Goal: Download file/media

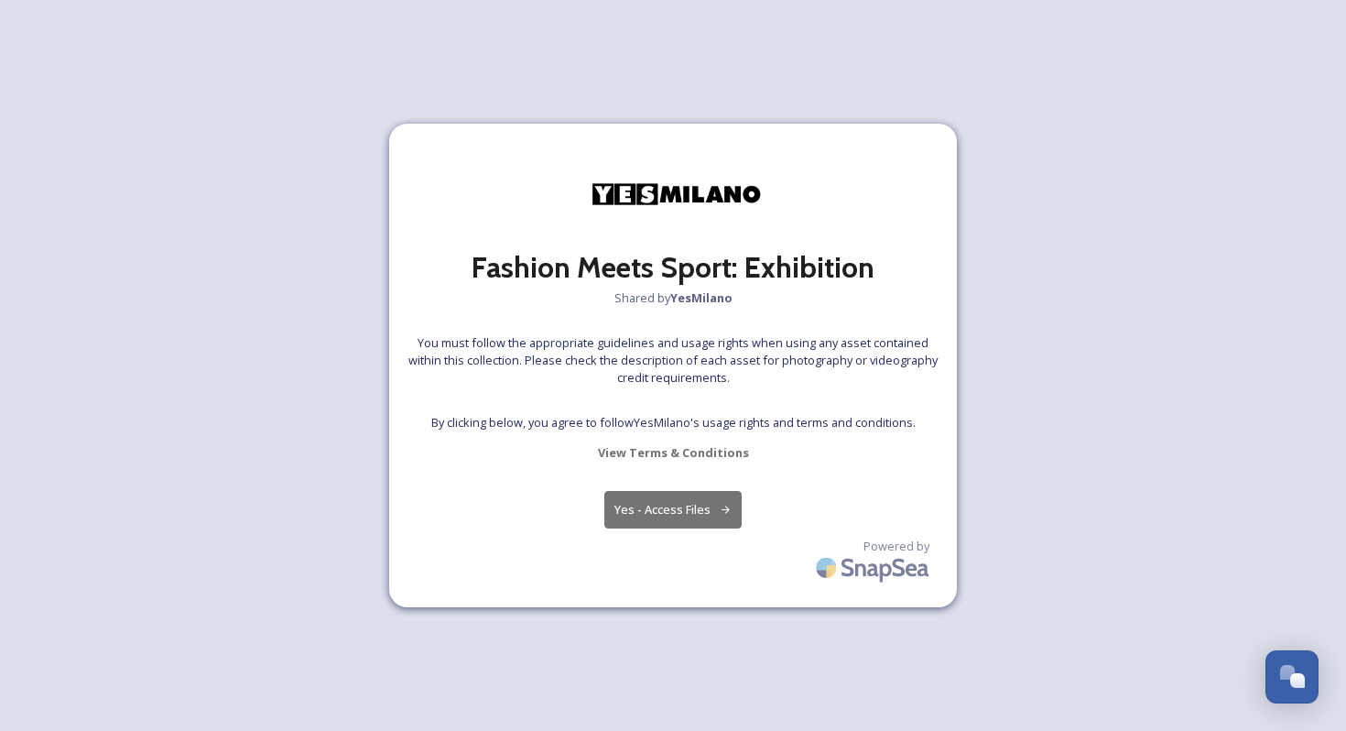
click at [647, 508] on button "Yes - Access Files" at bounding box center [672, 510] width 137 height 38
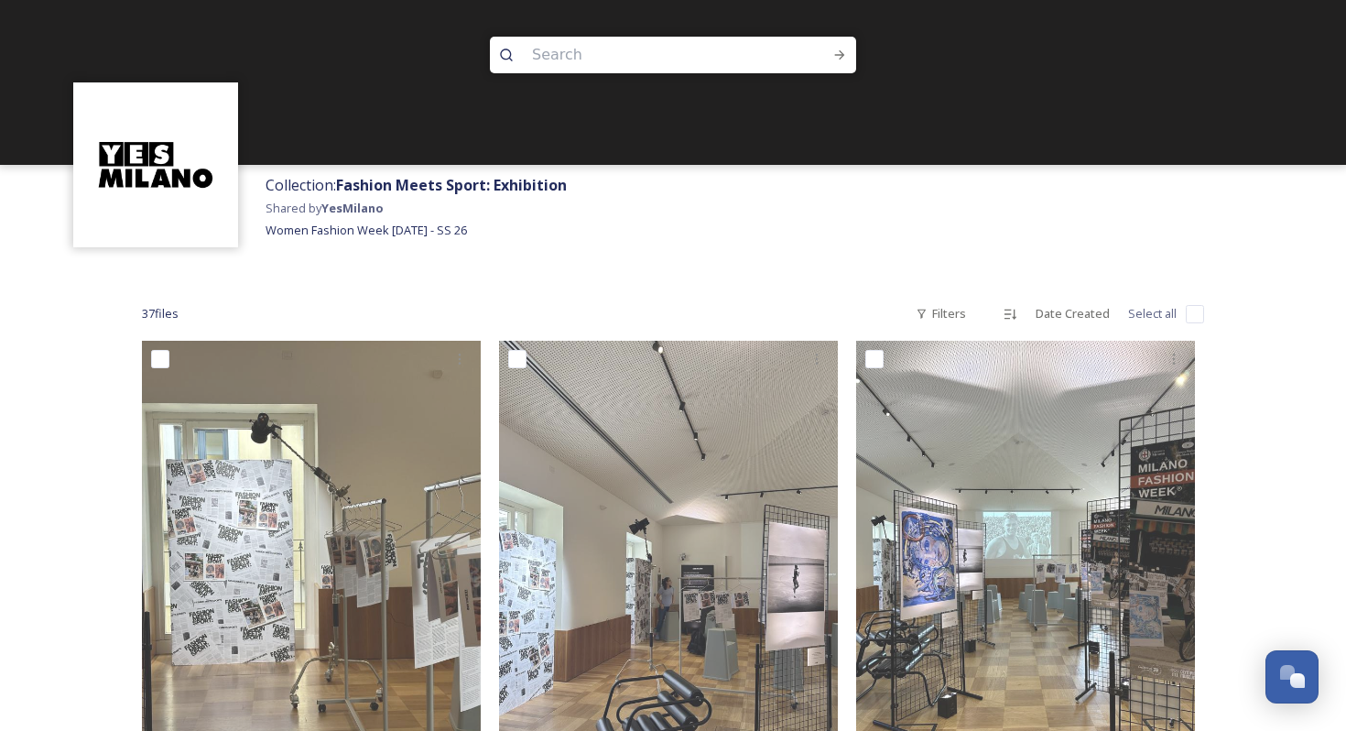
click at [572, 59] on input at bounding box center [648, 55] width 251 height 40
type input "duomo"
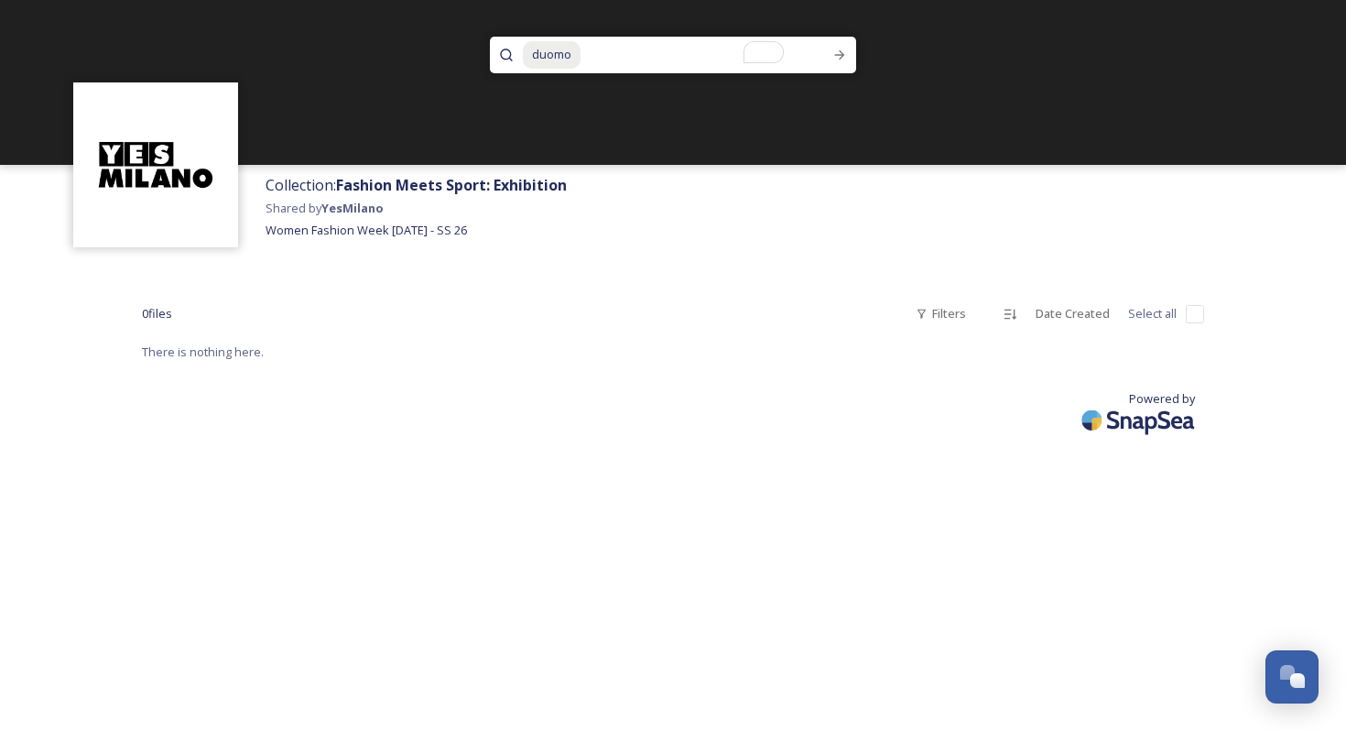
click at [1152, 417] on img at bounding box center [1140, 419] width 128 height 43
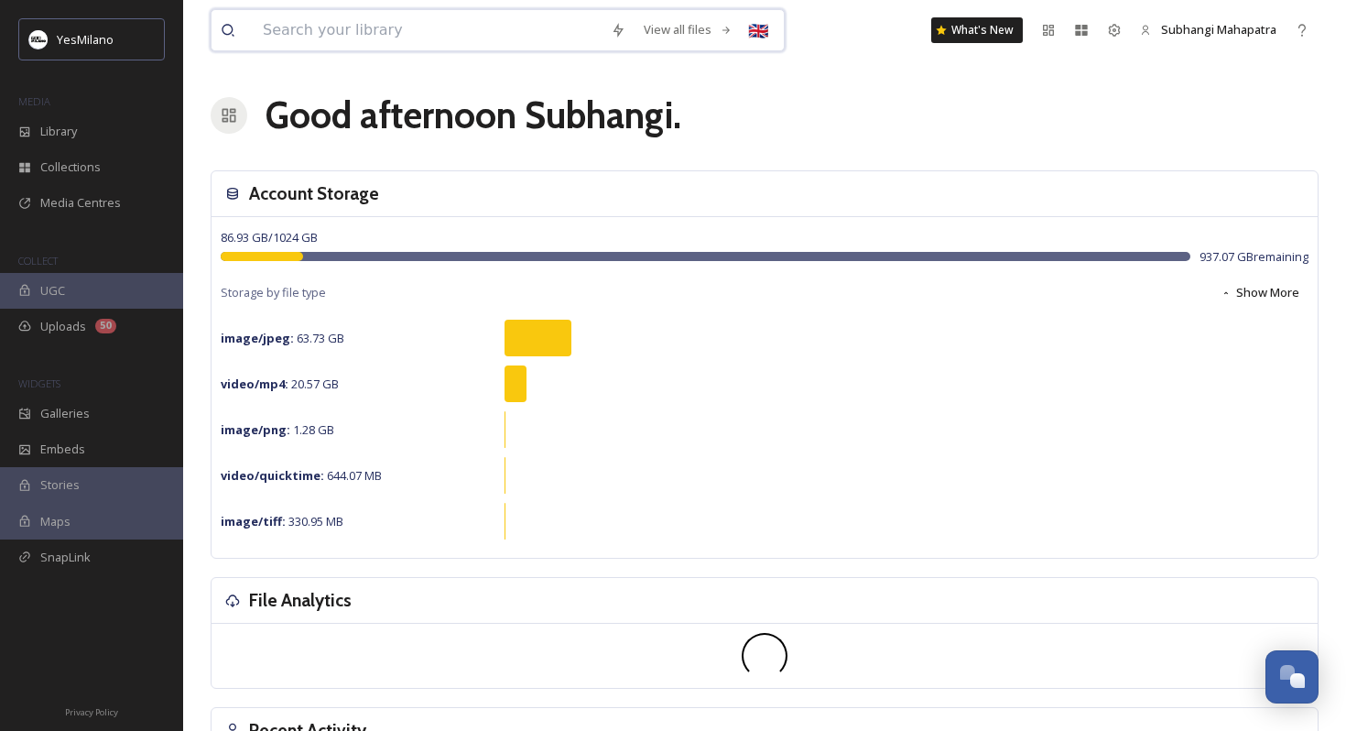
click at [341, 24] on input at bounding box center [428, 30] width 348 height 40
type input "duomo"
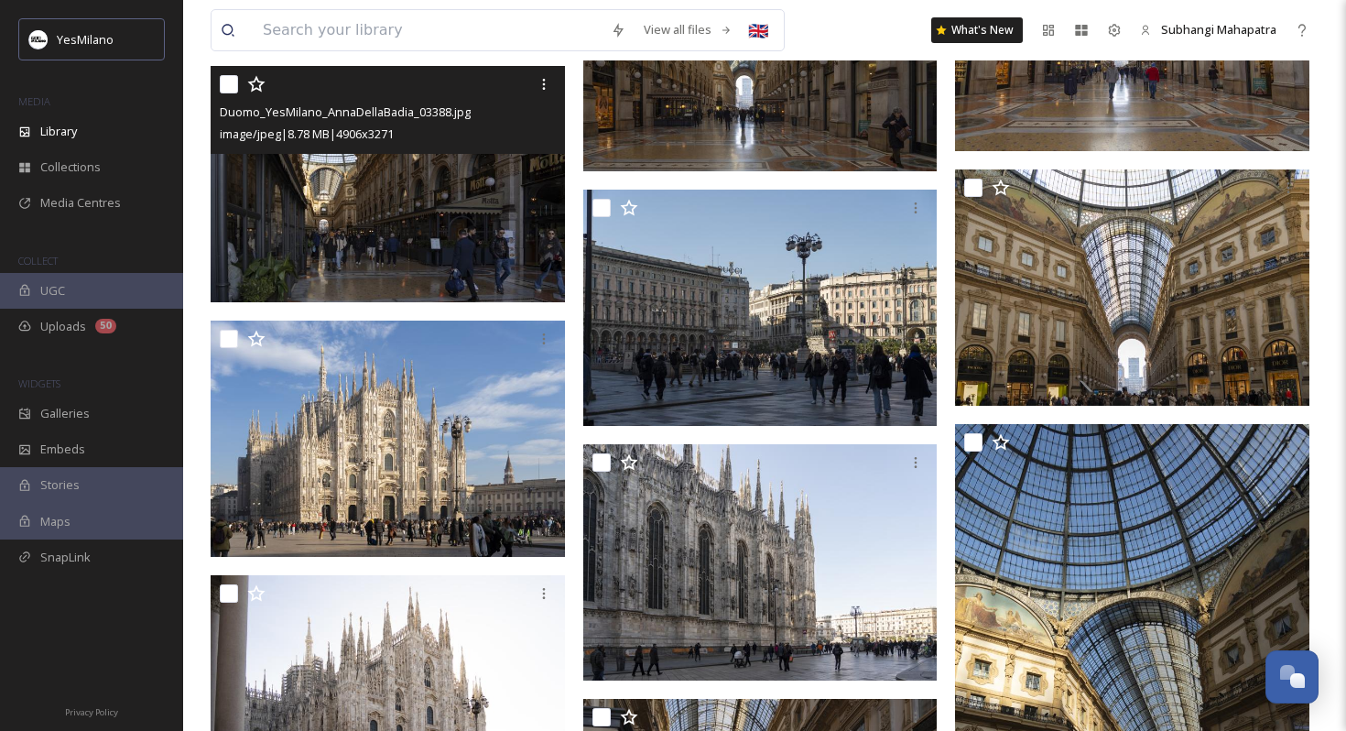
scroll to position [14873, 0]
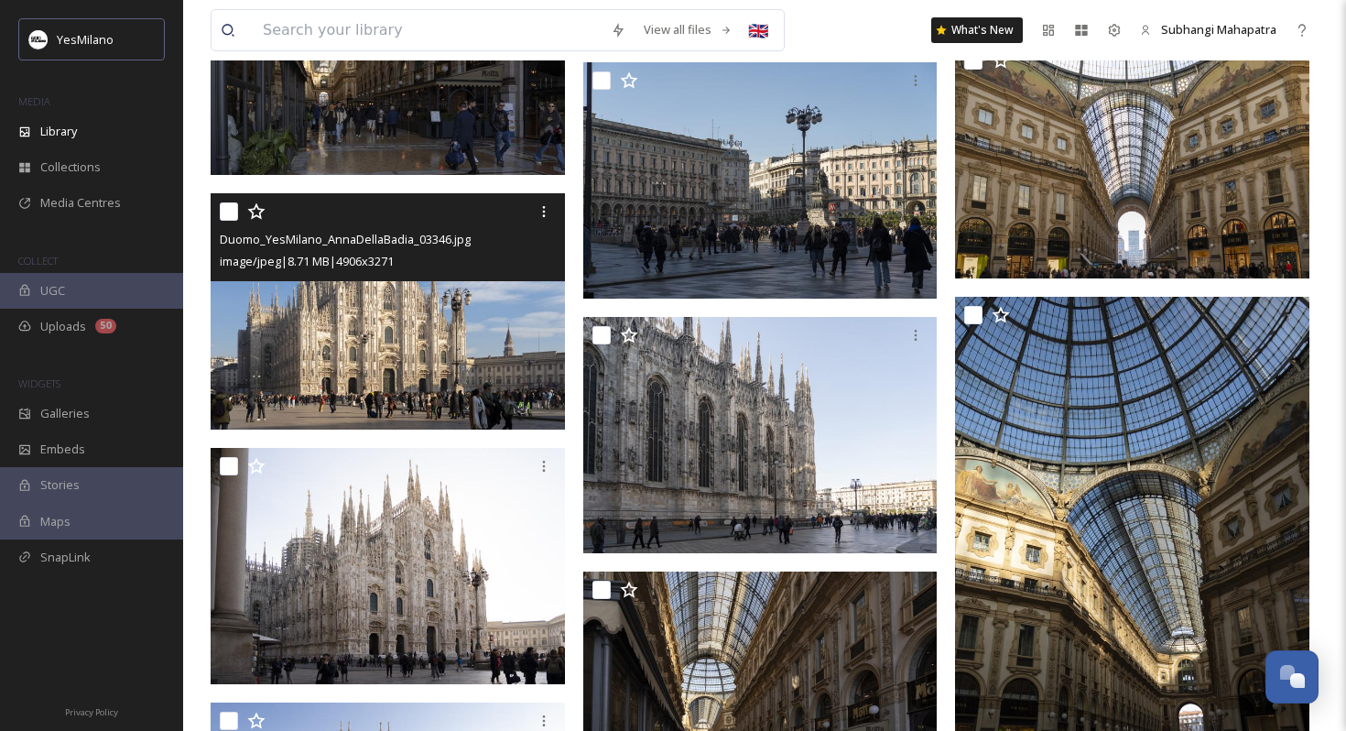
click at [356, 372] on img at bounding box center [388, 311] width 354 height 236
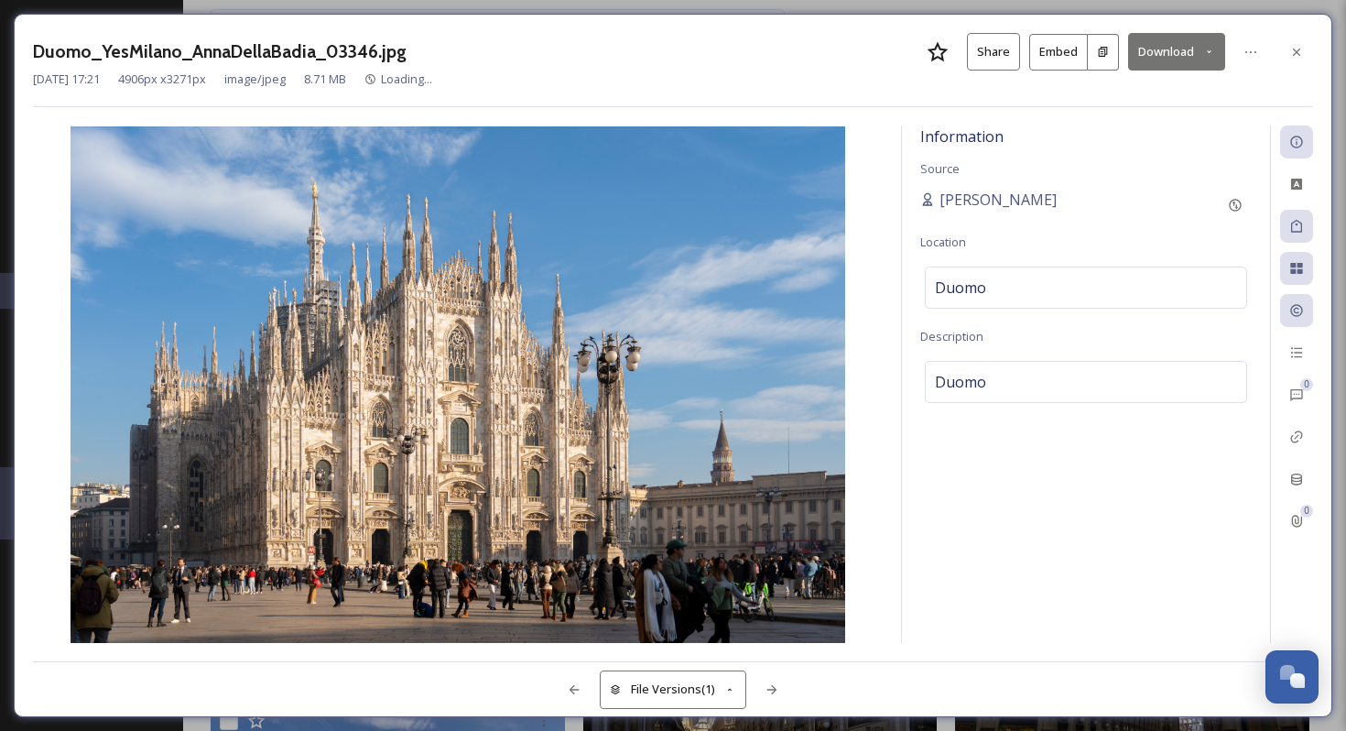
click at [1161, 49] on button "Download" at bounding box center [1176, 52] width 97 height 38
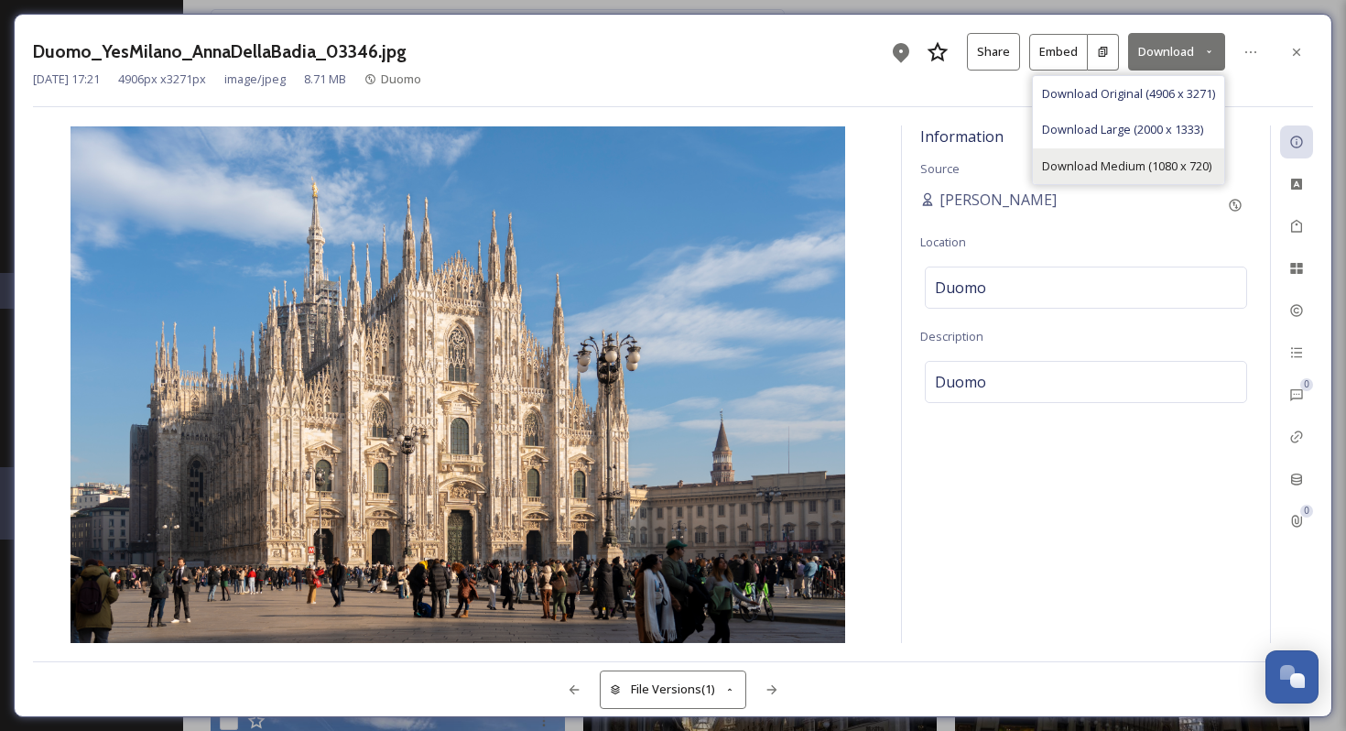
click at [1139, 158] on span "Download Medium (1080 x 720)" at bounding box center [1126, 166] width 169 height 17
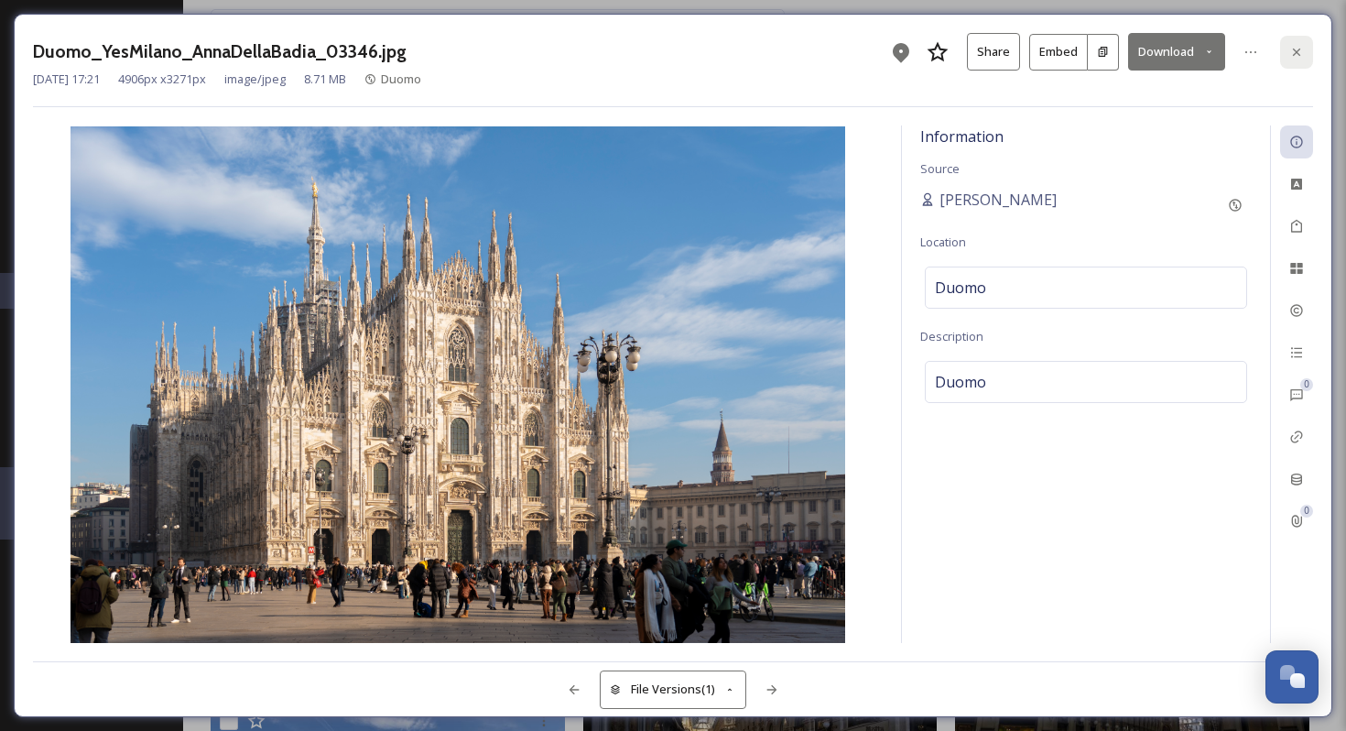
click at [1292, 50] on icon at bounding box center [1296, 52] width 15 height 15
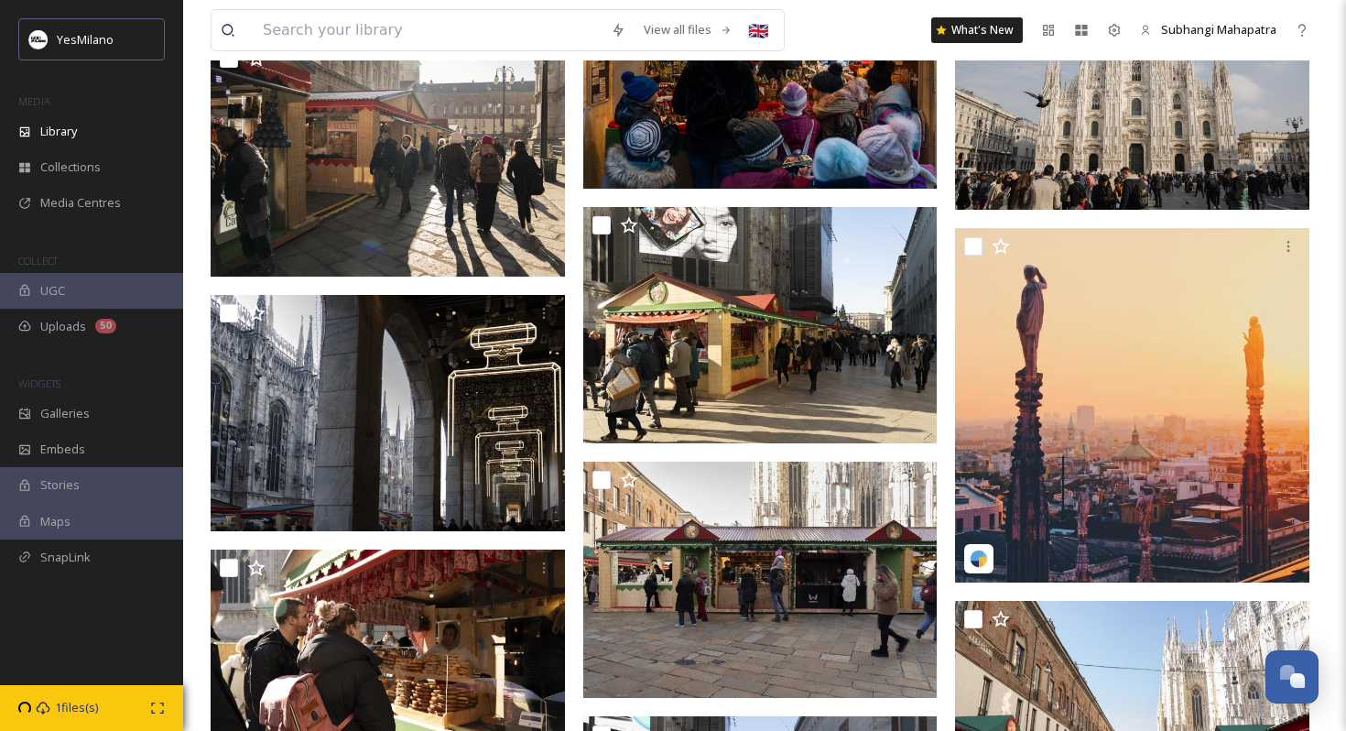
scroll to position [17837, 0]
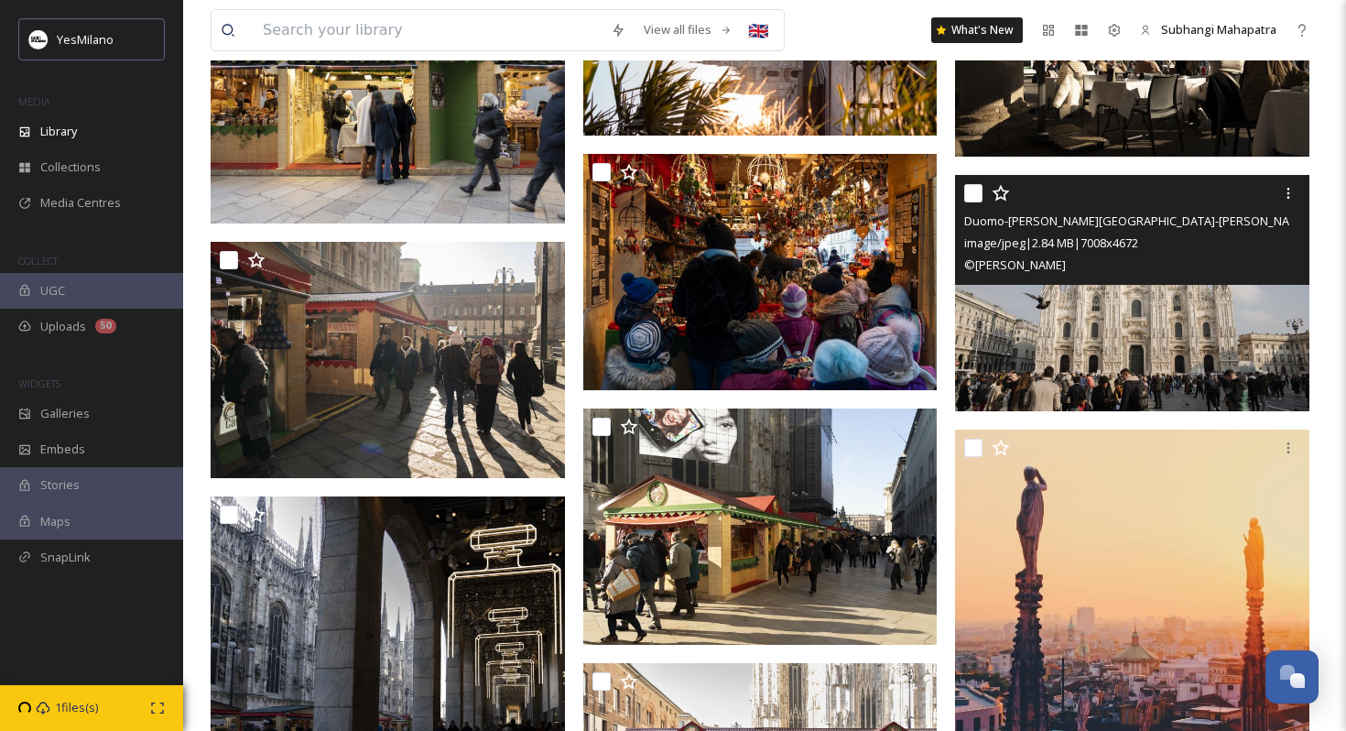
click at [1083, 327] on img at bounding box center [1132, 293] width 354 height 236
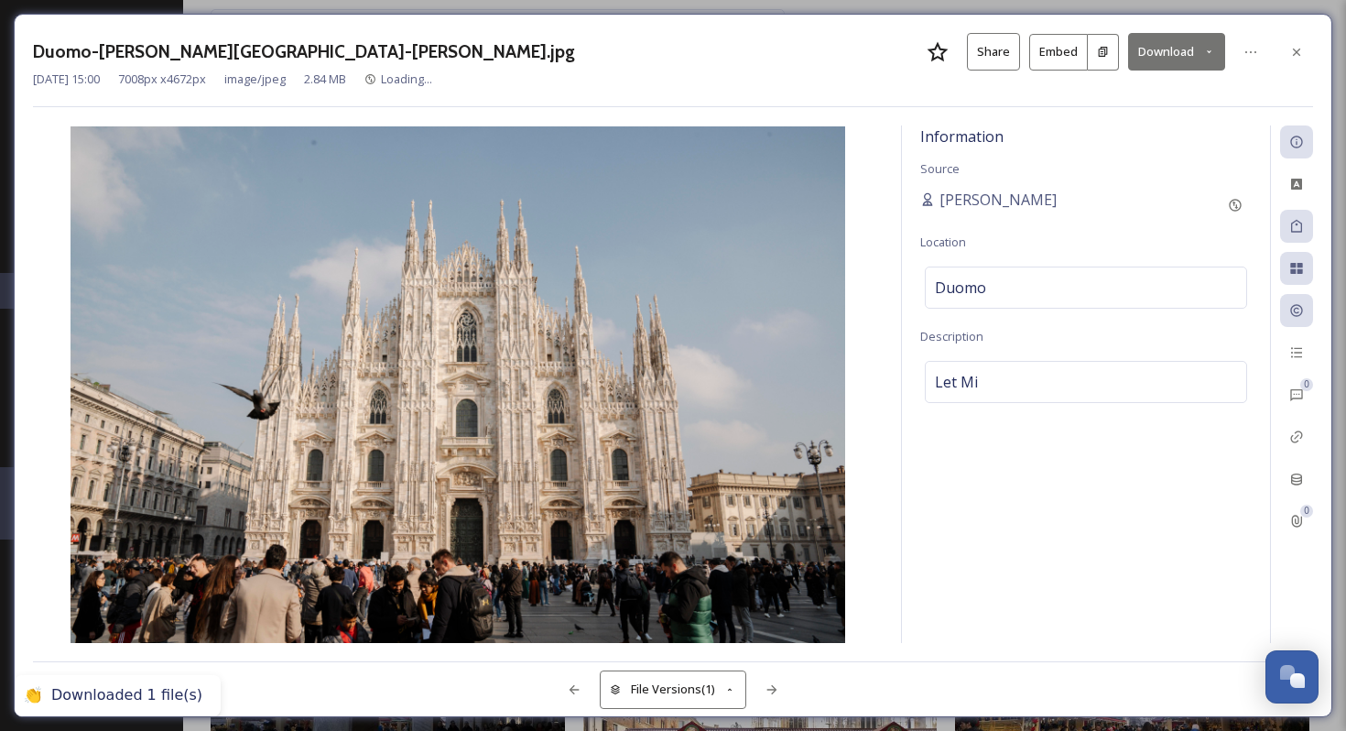
click at [1171, 44] on button "Download" at bounding box center [1176, 52] width 97 height 38
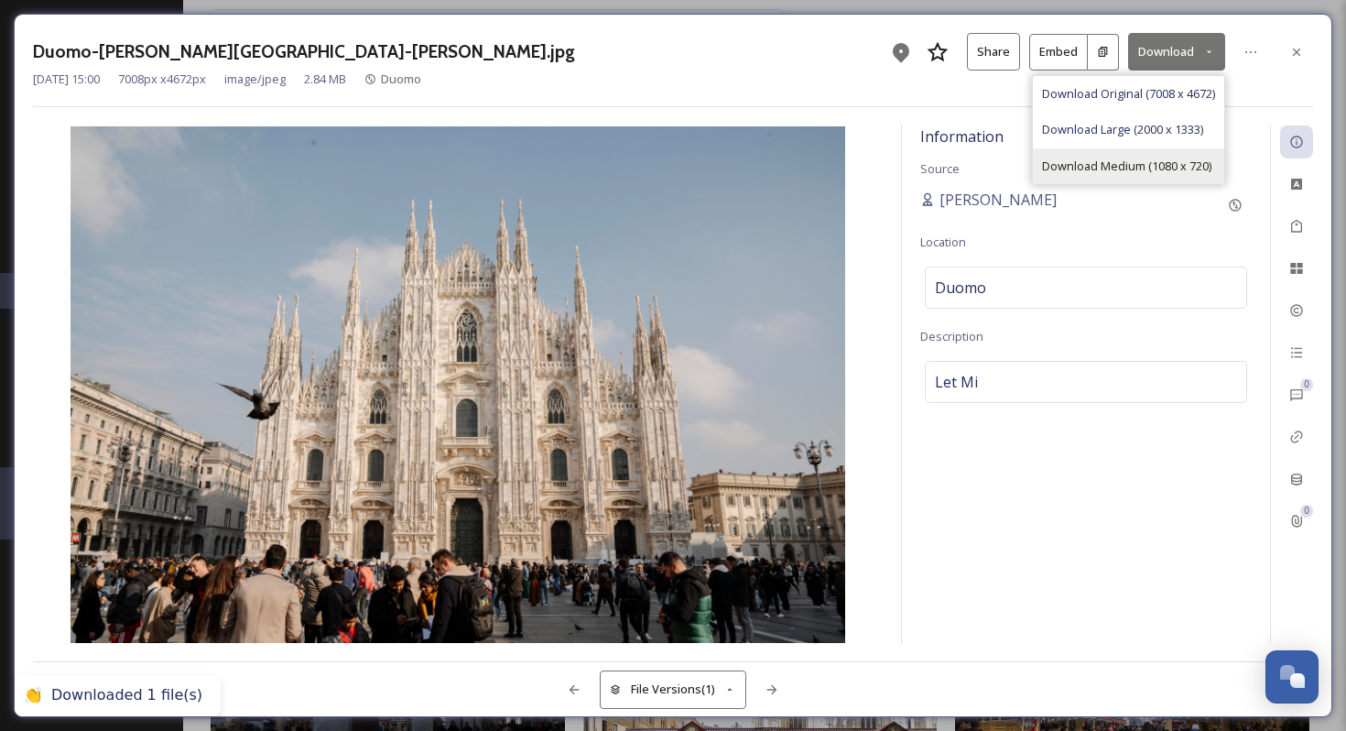
click at [1170, 158] on span "Download Medium (1080 x 720)" at bounding box center [1126, 166] width 169 height 17
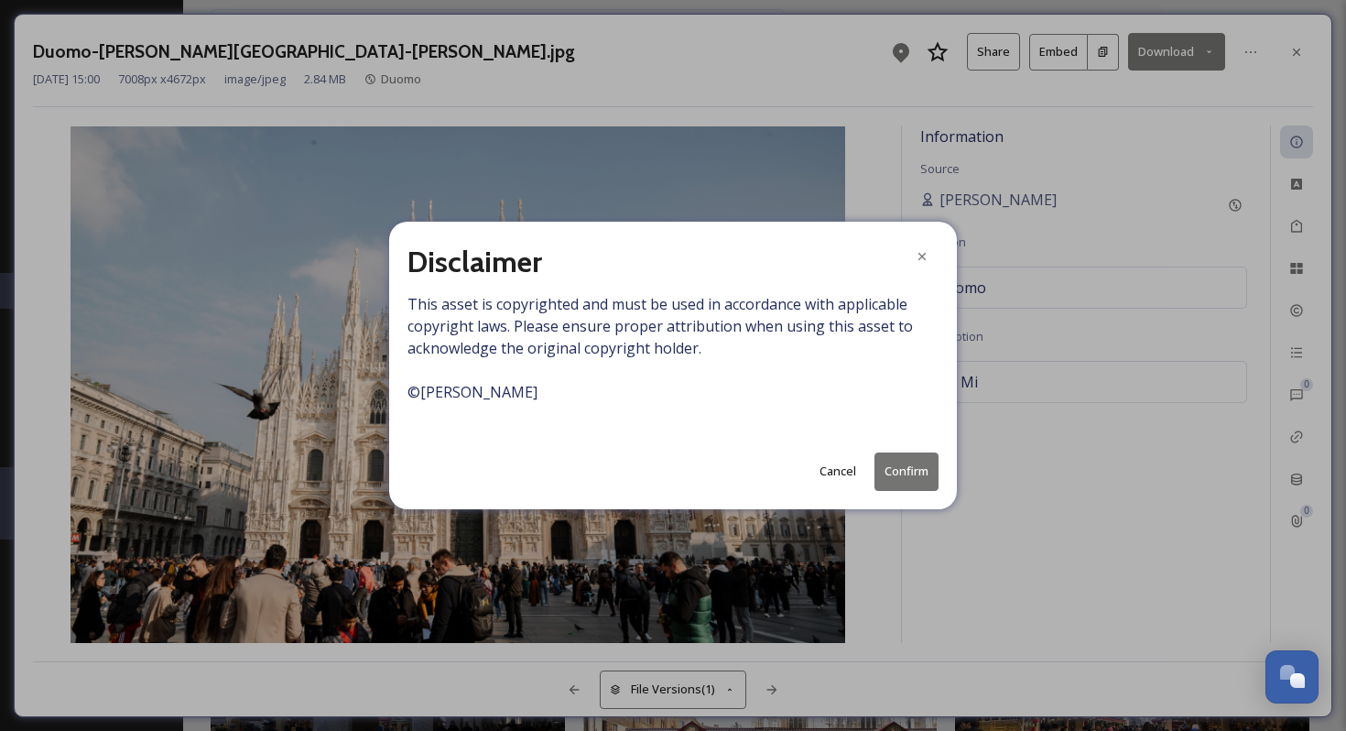
click at [918, 471] on button "Confirm" at bounding box center [907, 471] width 64 height 38
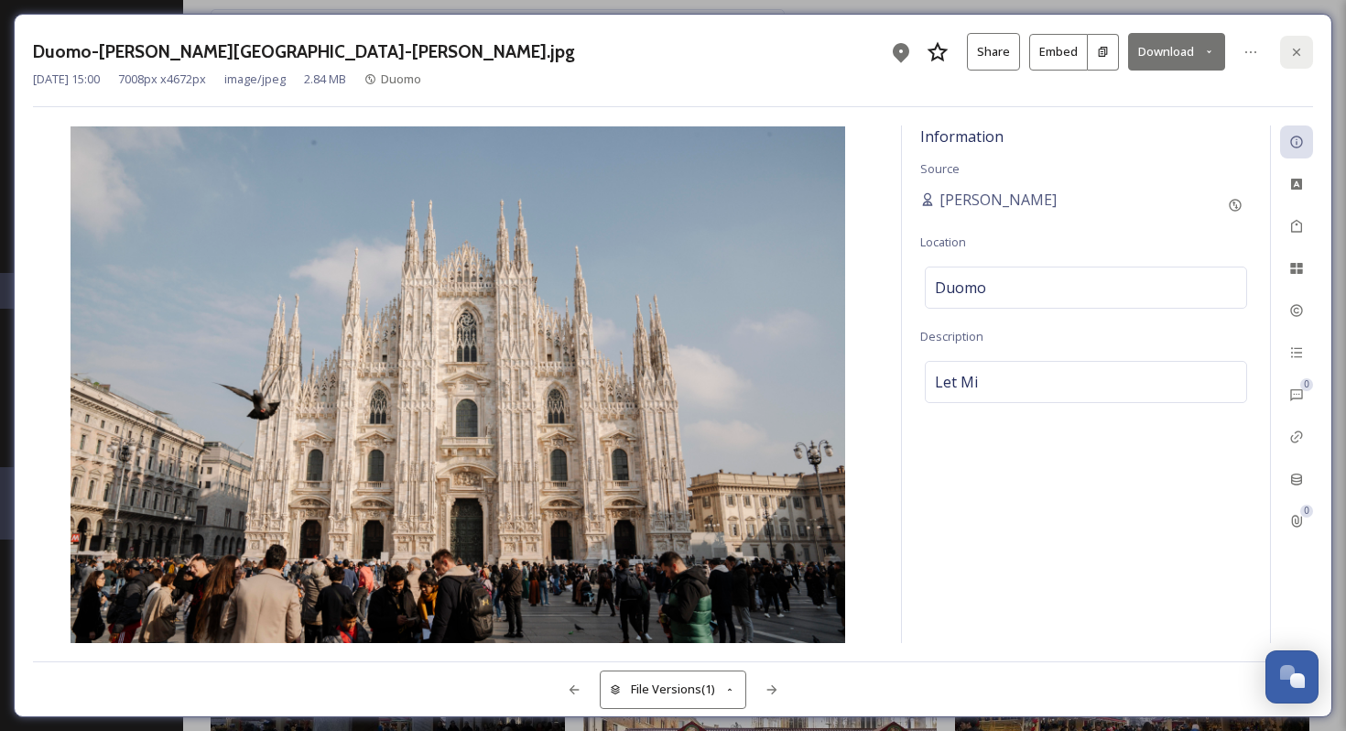
click at [1298, 52] on icon at bounding box center [1296, 51] width 7 height 7
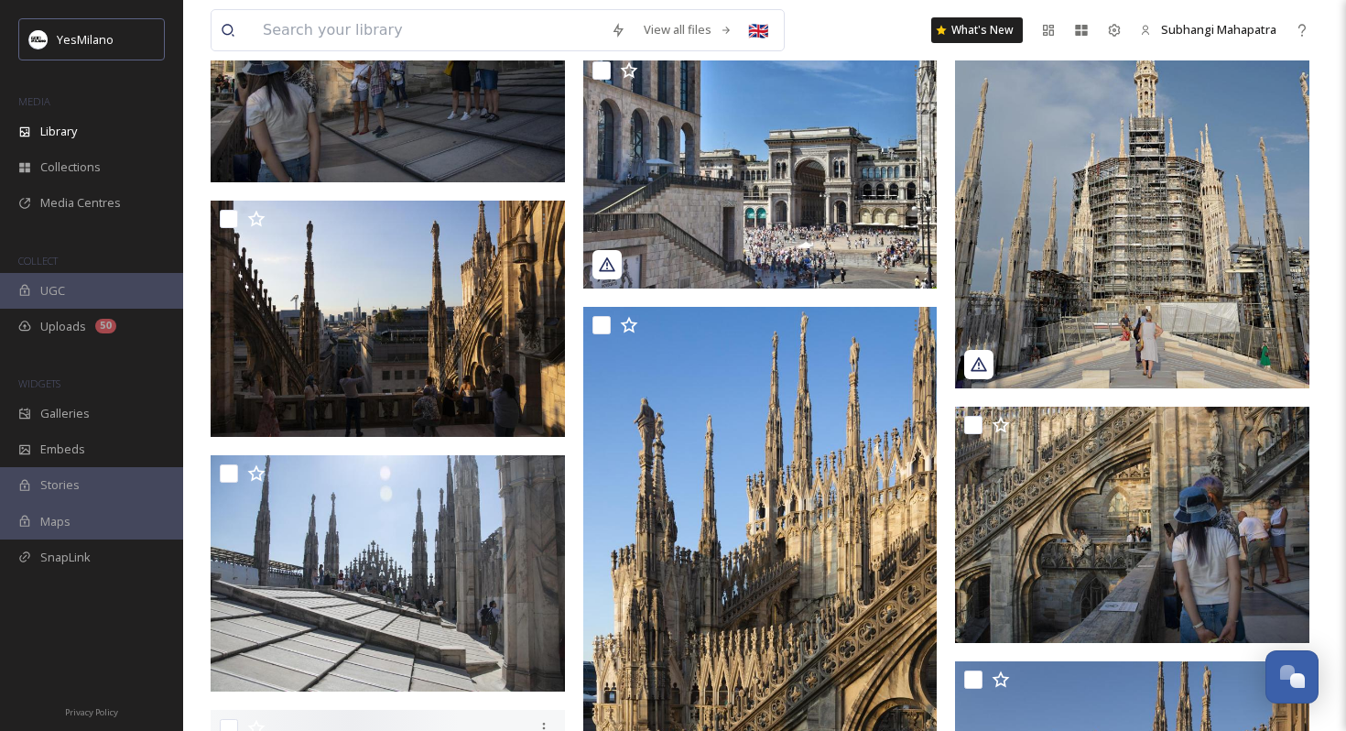
scroll to position [27022, 0]
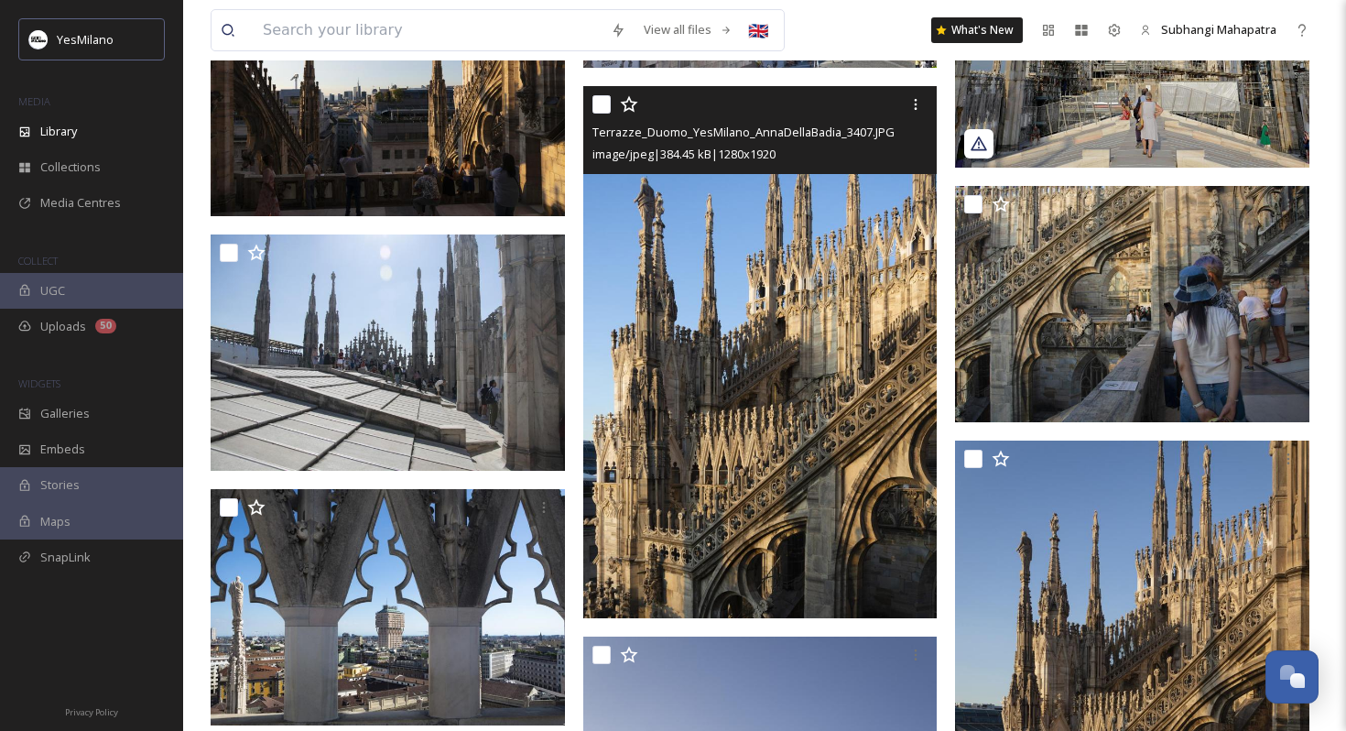
click at [694, 462] on img at bounding box center [760, 352] width 354 height 532
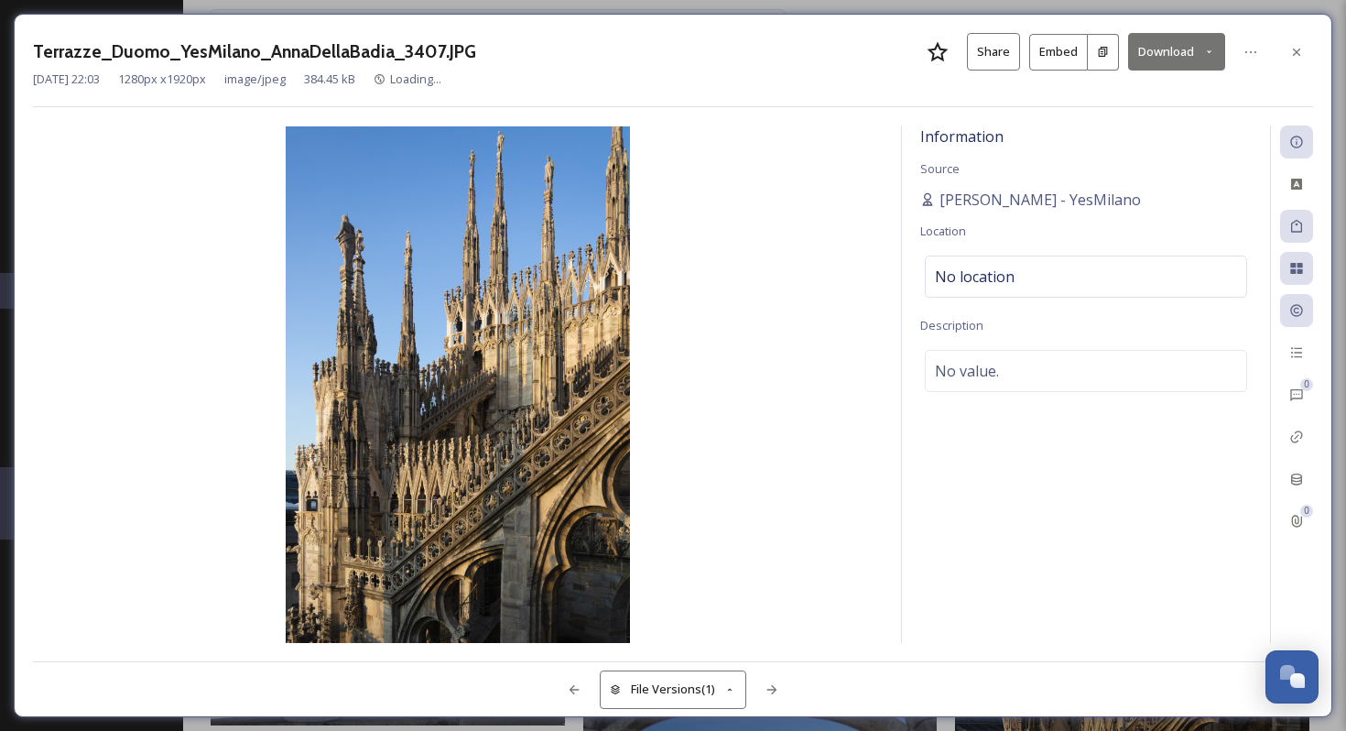
click at [1170, 56] on button "Download" at bounding box center [1176, 52] width 97 height 38
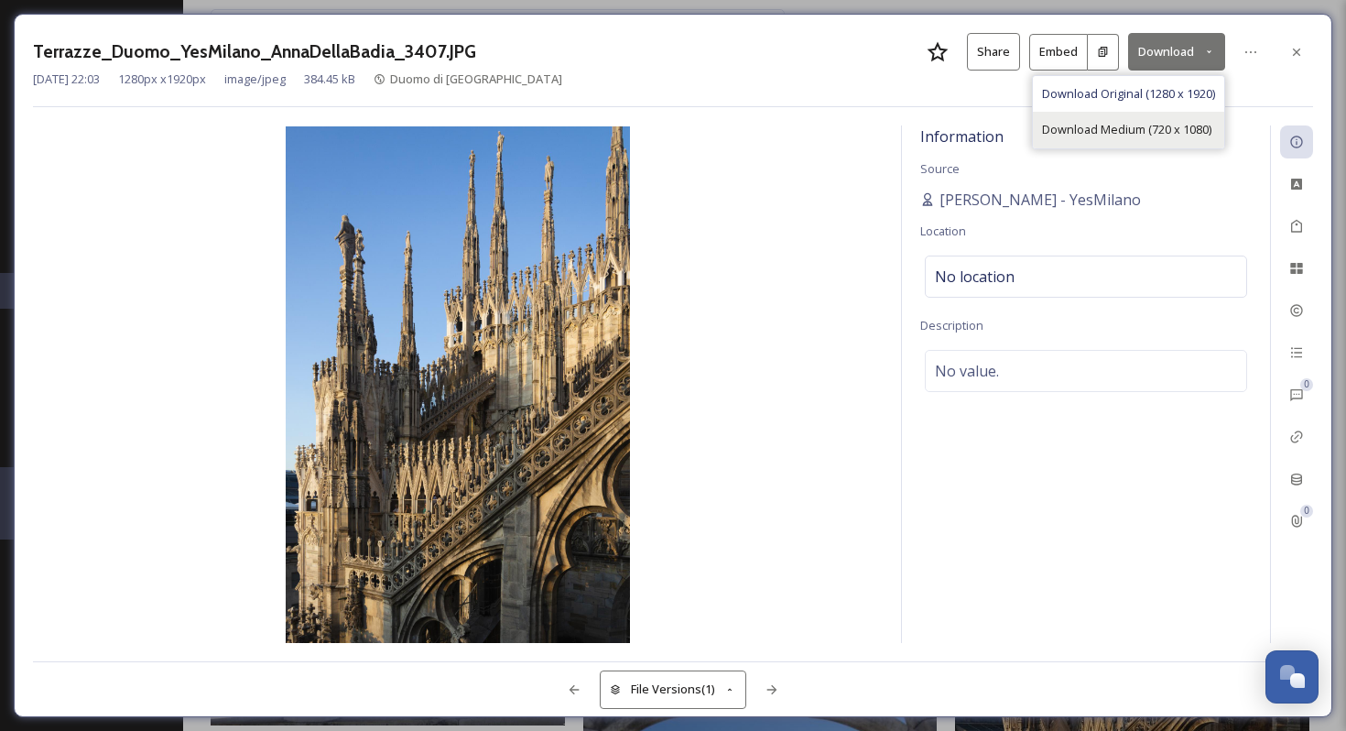
click at [1129, 125] on span "Download Medium (720 x 1080)" at bounding box center [1126, 129] width 169 height 17
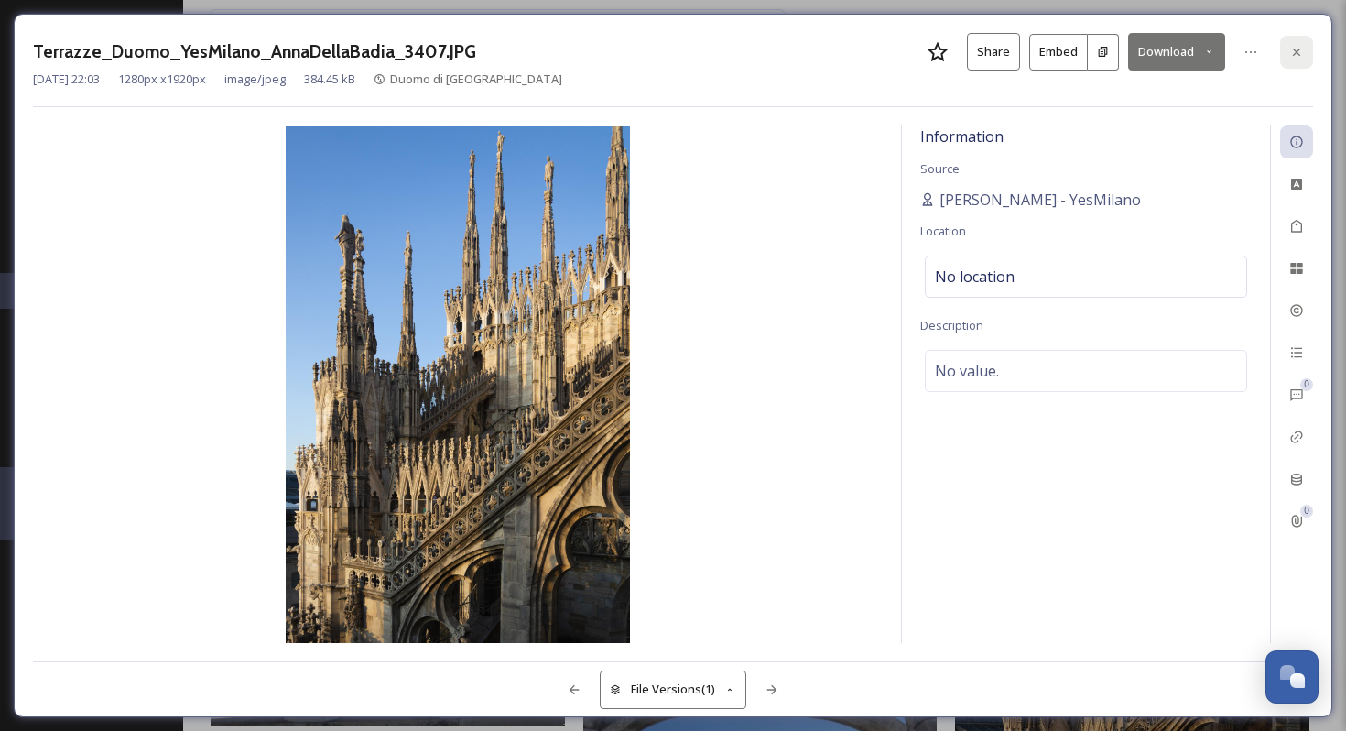
click at [1297, 45] on icon at bounding box center [1296, 52] width 15 height 15
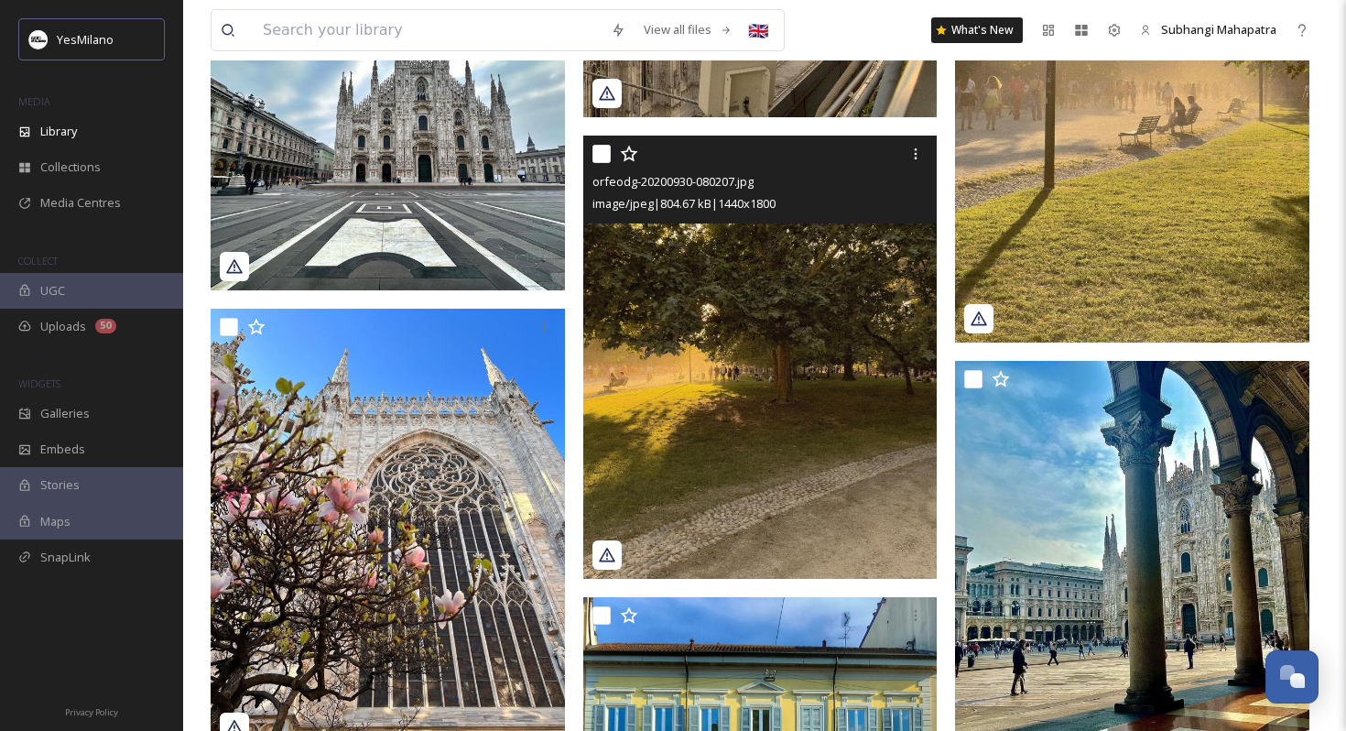
scroll to position [30338, 0]
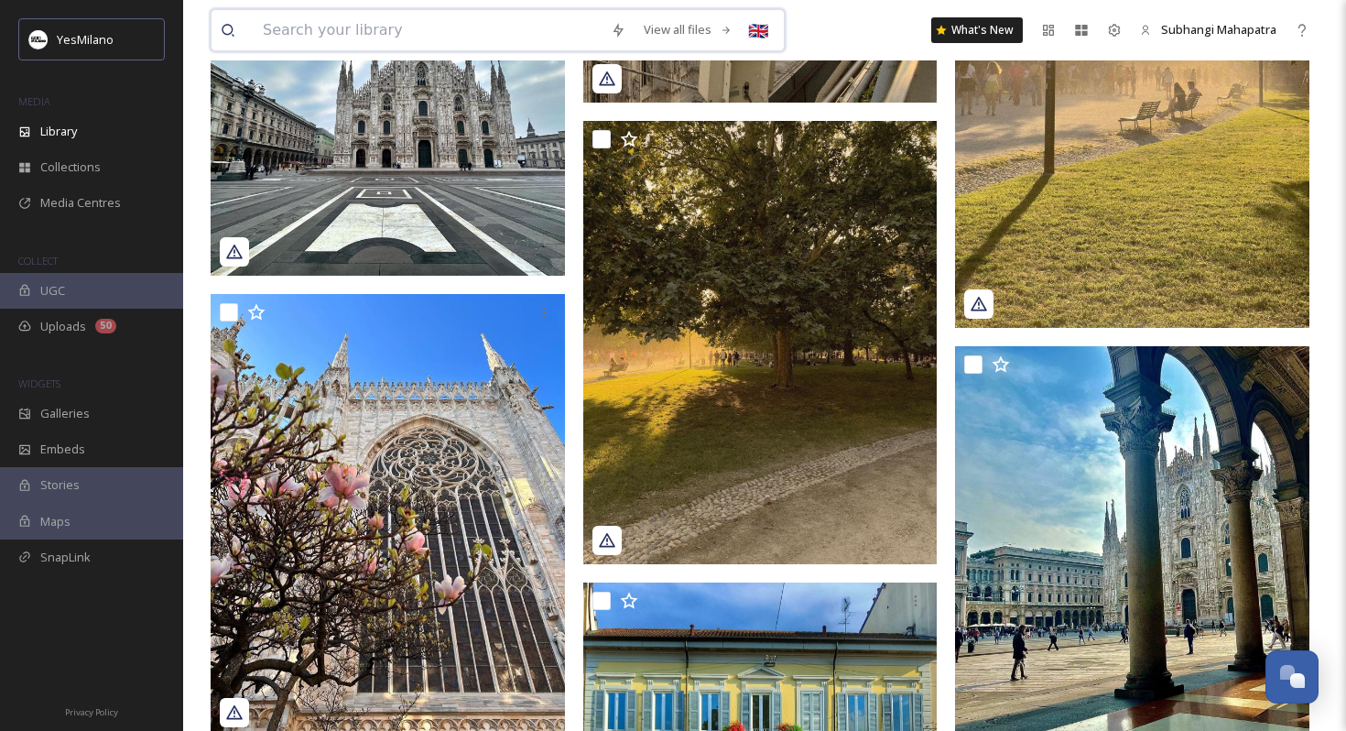
click at [450, 33] on input at bounding box center [428, 30] width 348 height 40
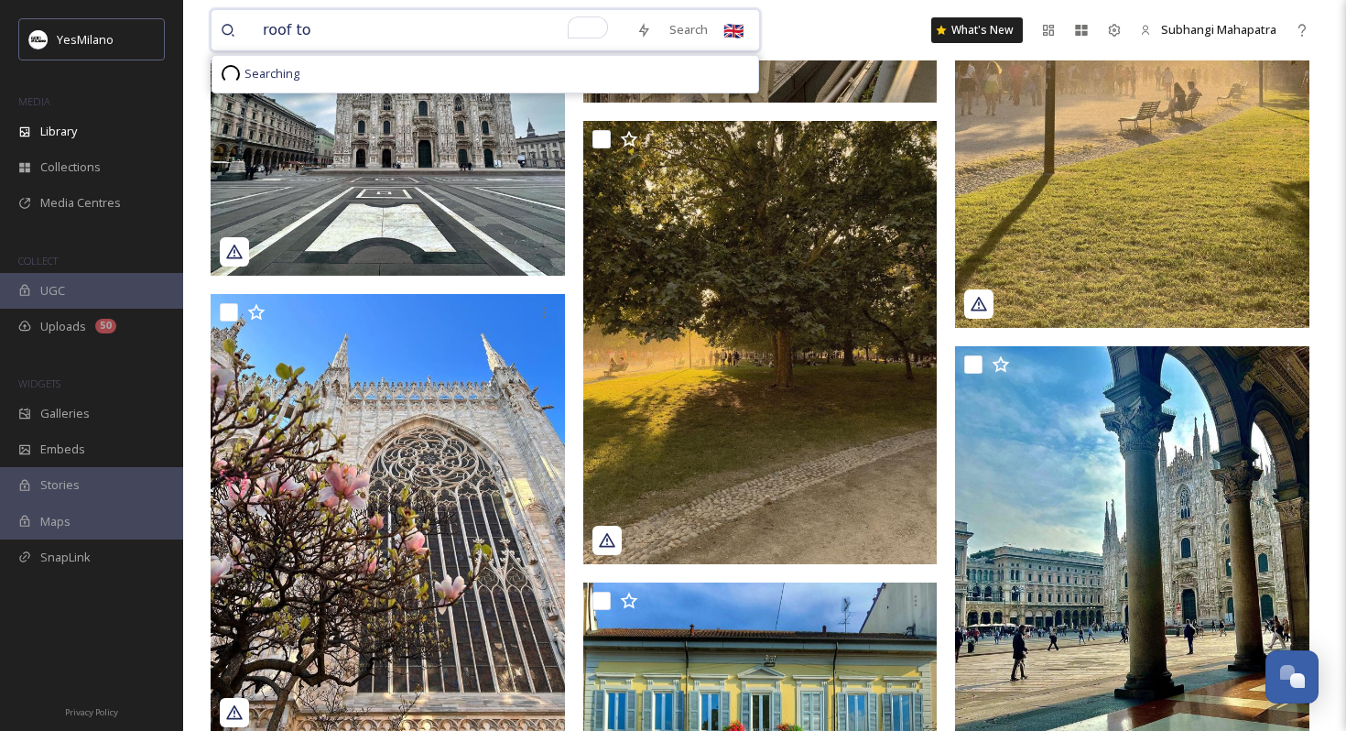
type input "roof top"
type input "roof"
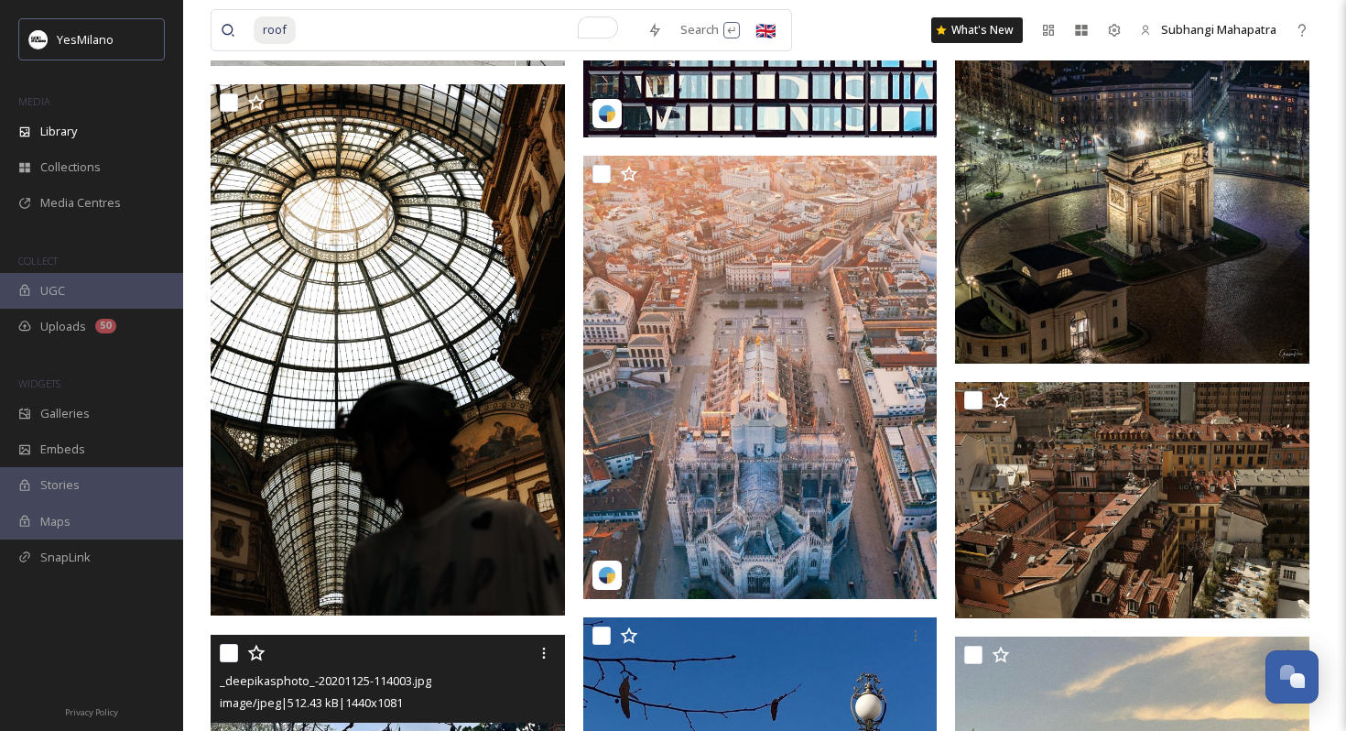
scroll to position [3715, 0]
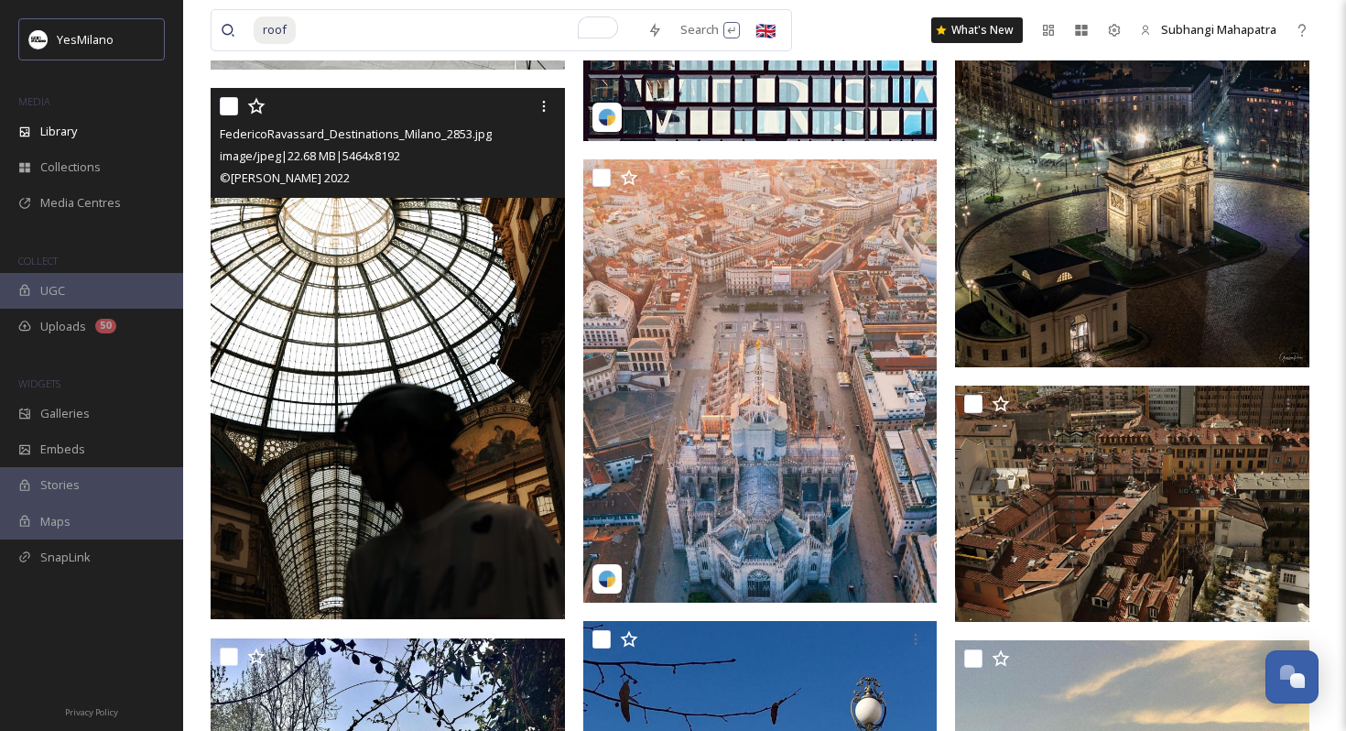
click at [358, 483] on img at bounding box center [388, 353] width 354 height 531
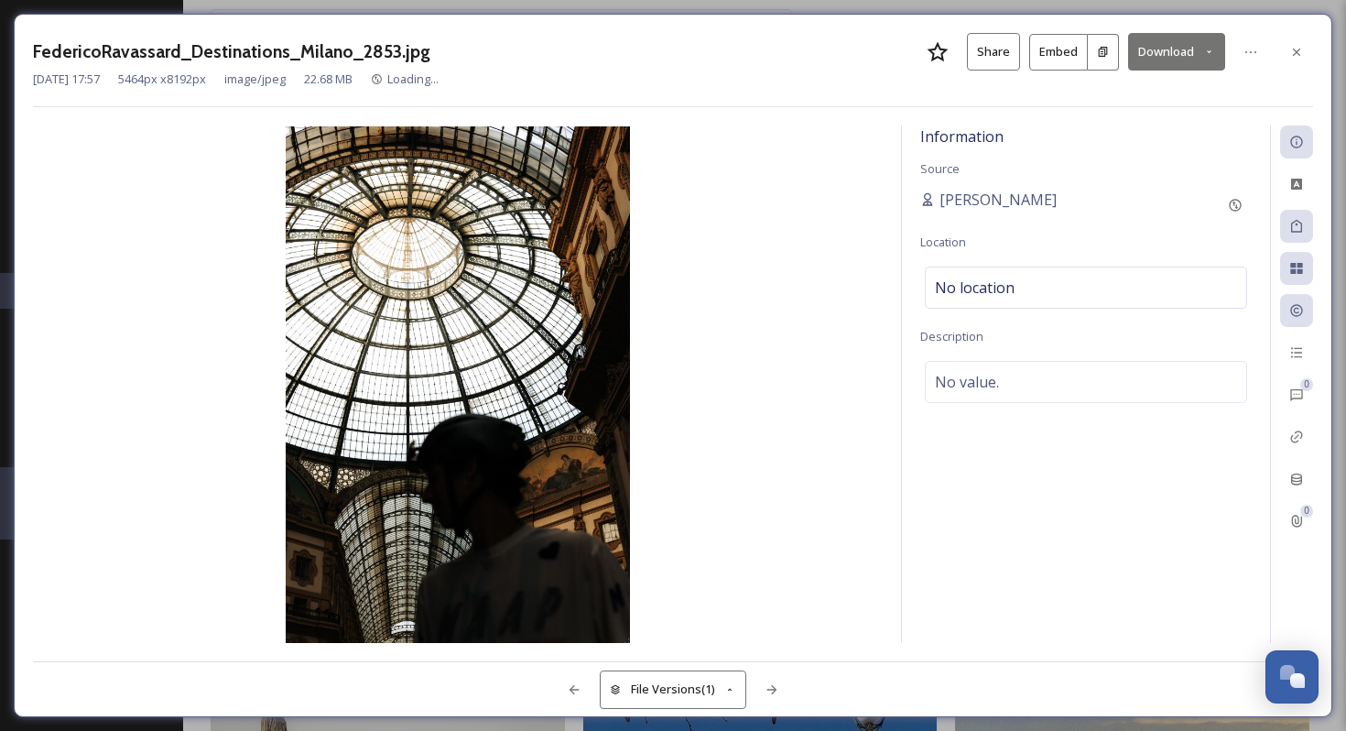
click at [1186, 49] on button "Download" at bounding box center [1176, 52] width 97 height 38
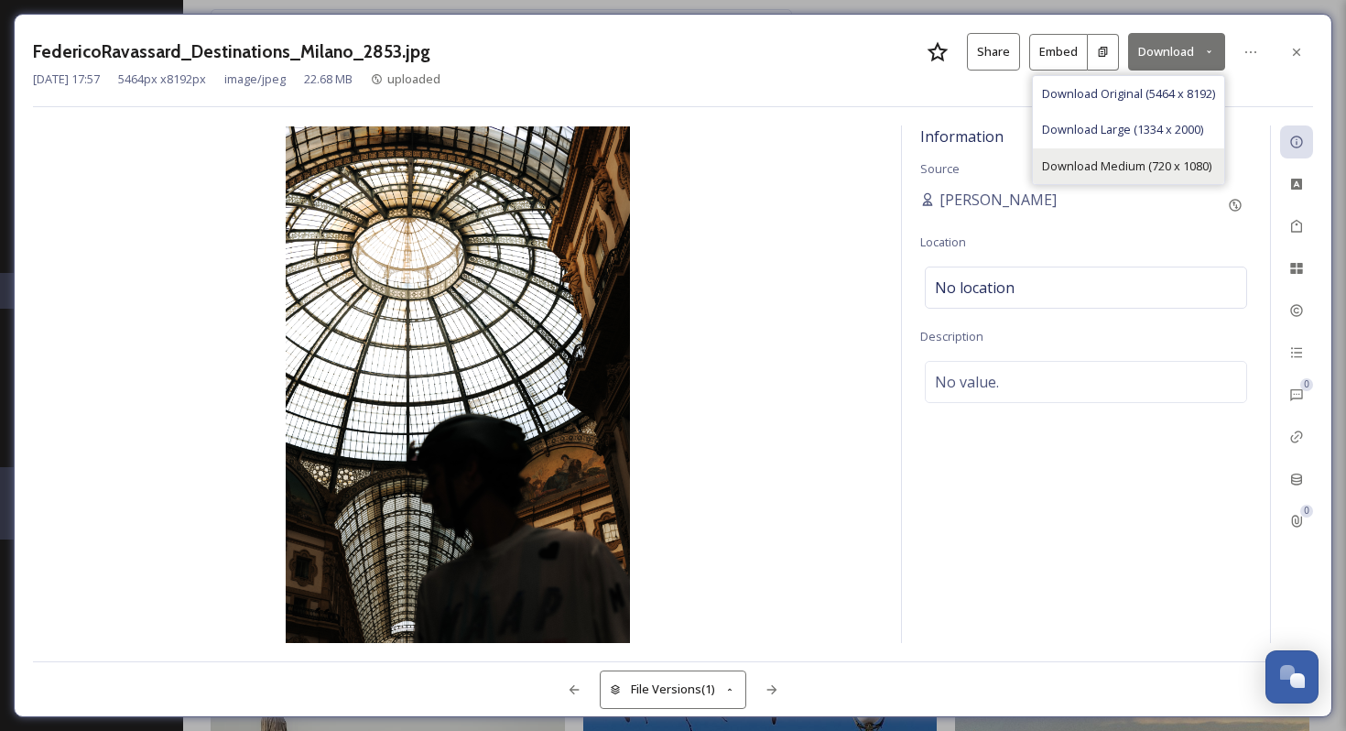
click at [1119, 160] on span "Download Medium (720 x 1080)" at bounding box center [1126, 166] width 169 height 17
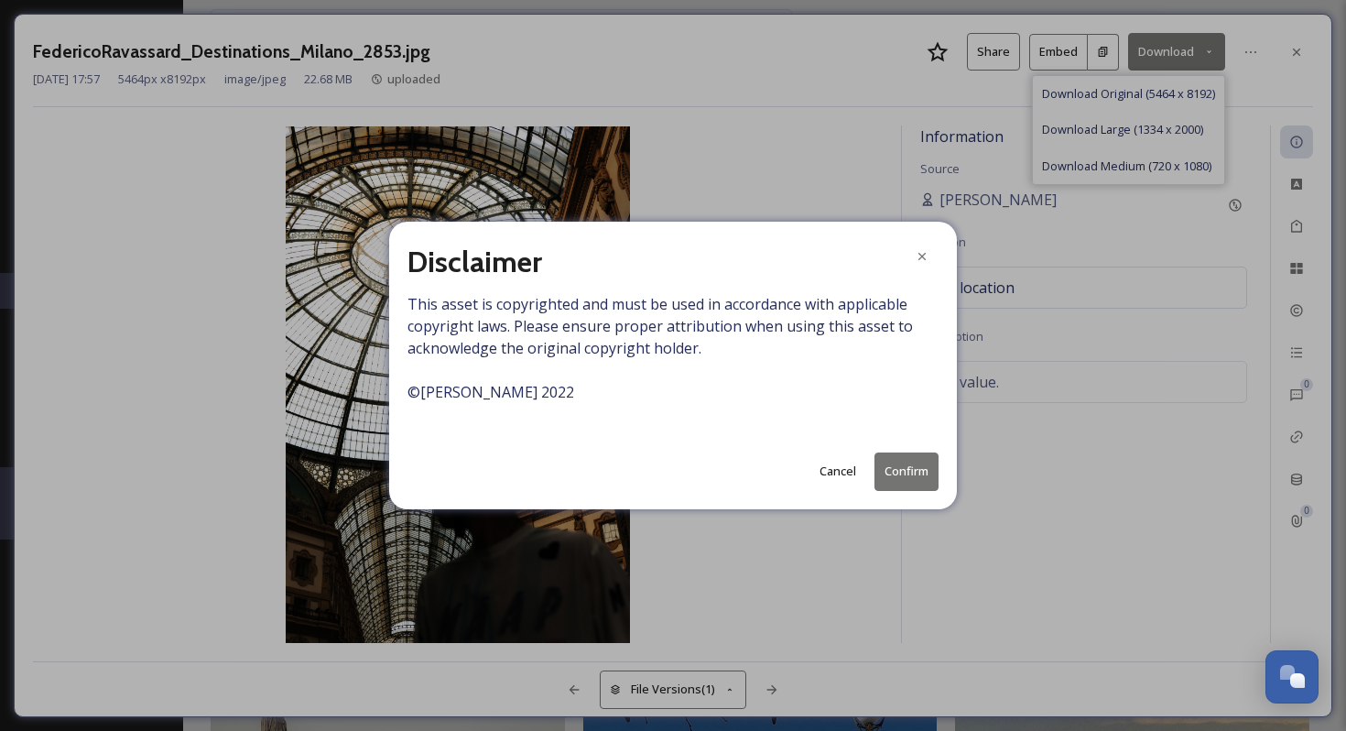
click at [904, 472] on button "Confirm" at bounding box center [907, 471] width 64 height 38
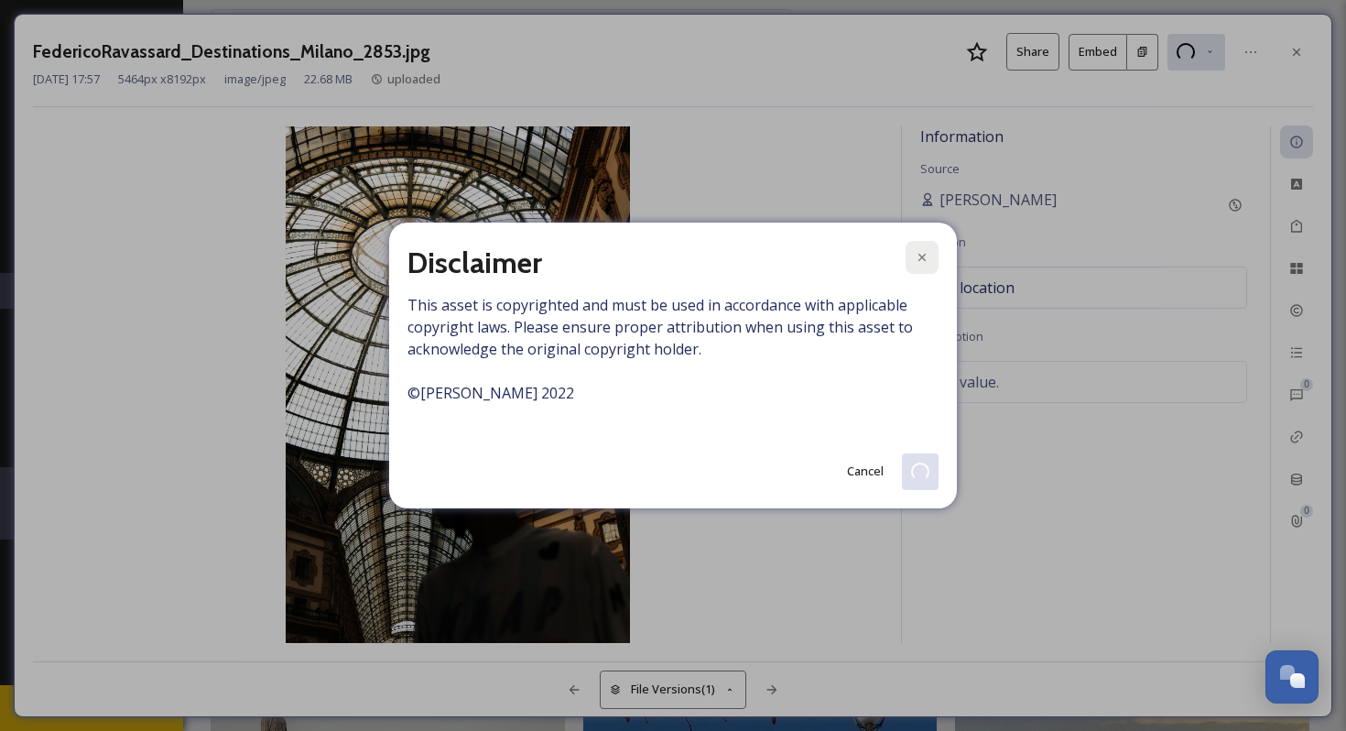
click at [927, 250] on icon at bounding box center [922, 257] width 15 height 15
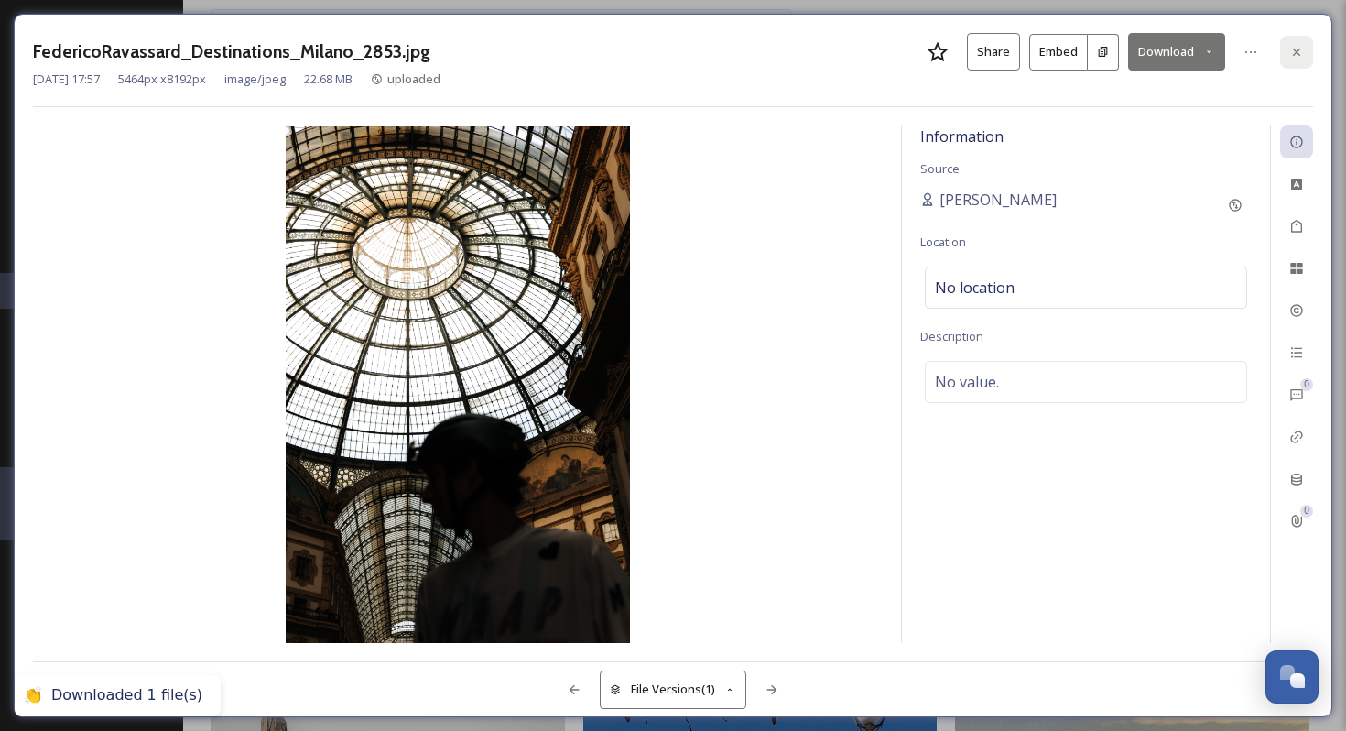
click at [1298, 51] on icon at bounding box center [1296, 51] width 7 height 7
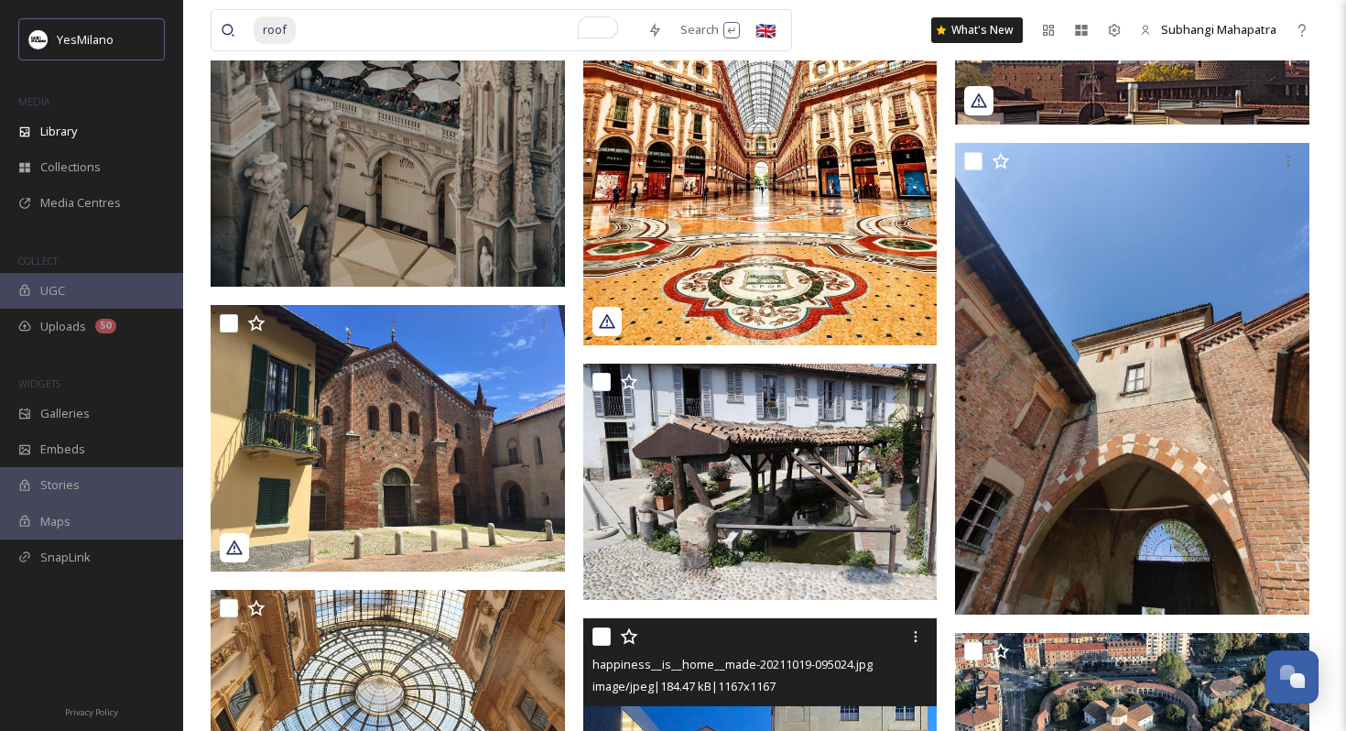
scroll to position [11471, 0]
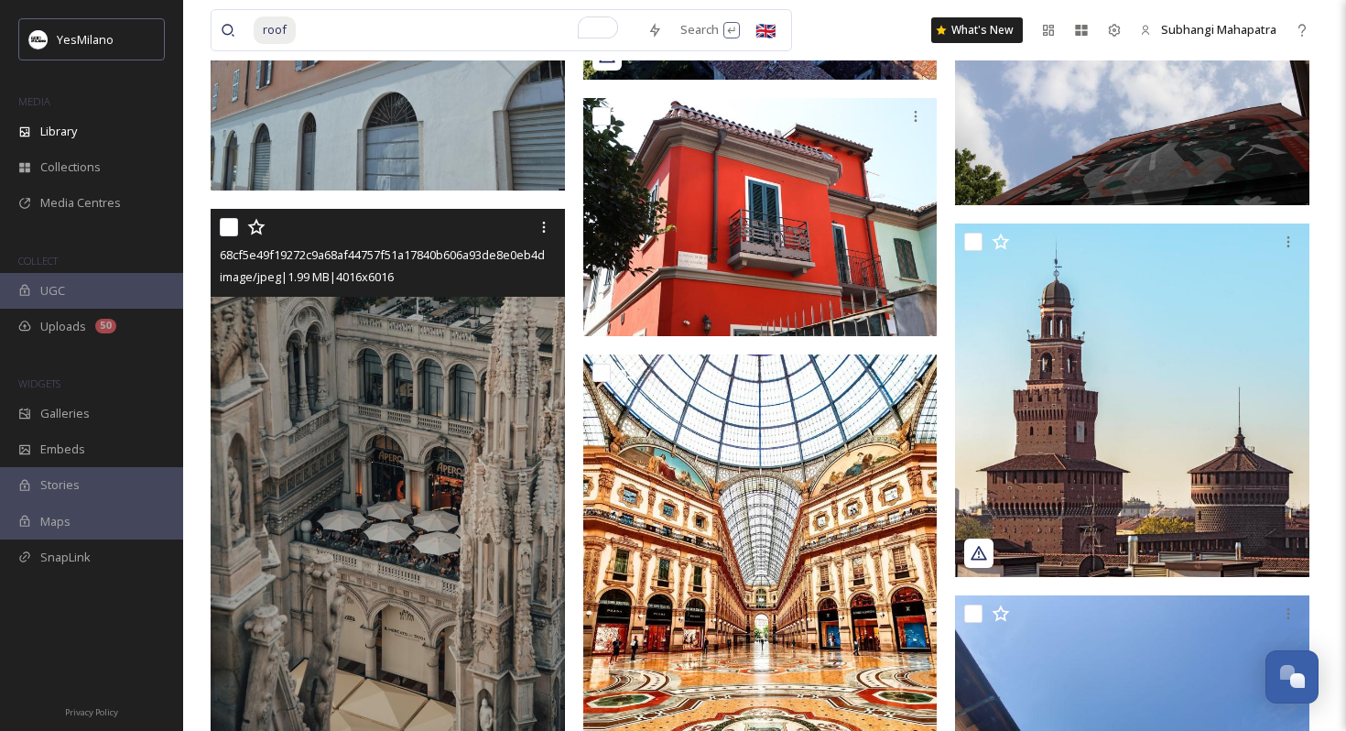
click at [394, 548] on img at bounding box center [388, 474] width 354 height 530
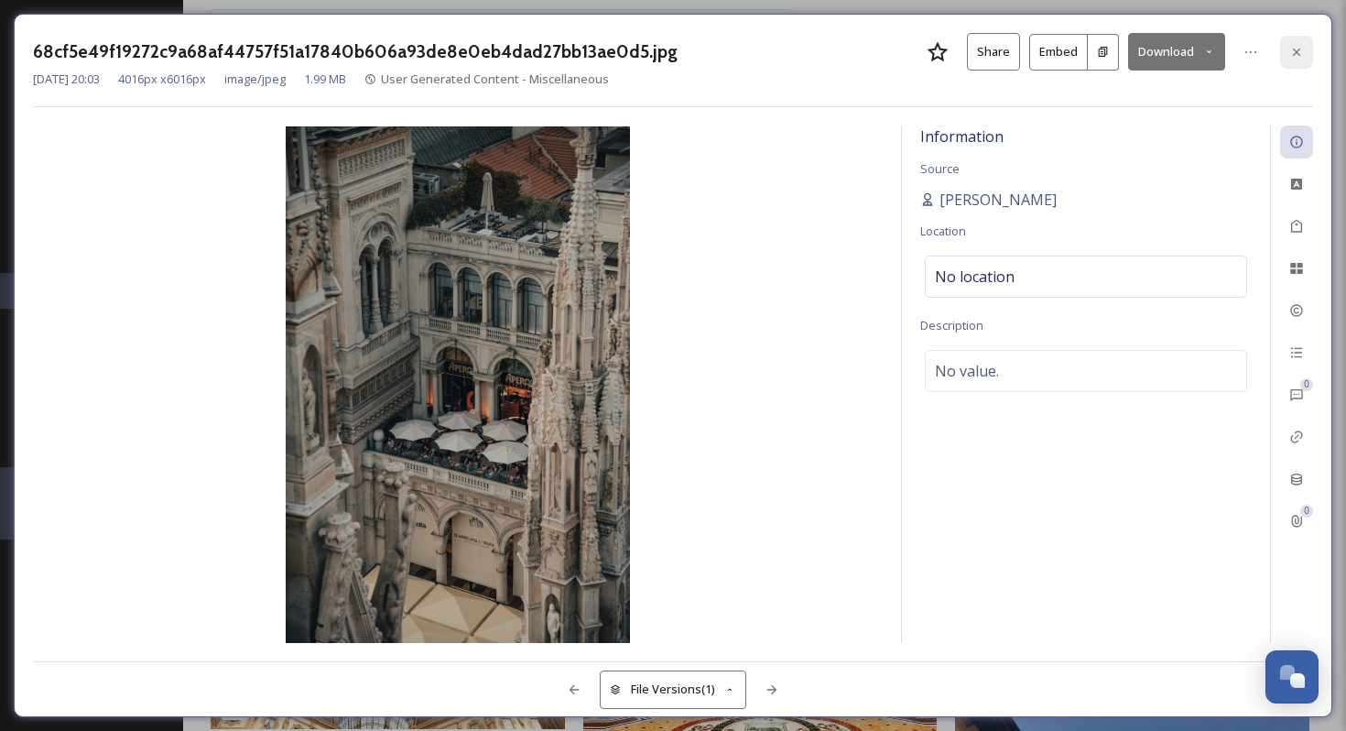
click at [1293, 45] on icon at bounding box center [1296, 52] width 15 height 15
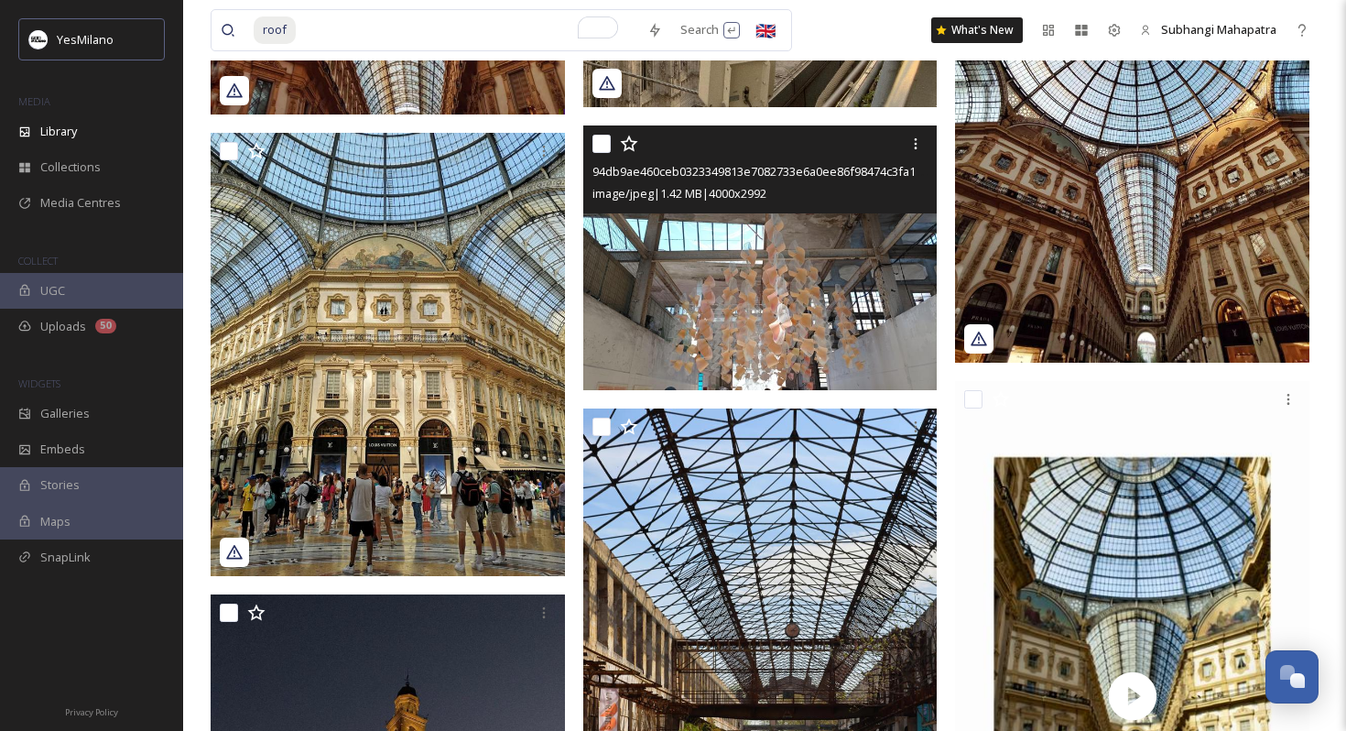
scroll to position [7652, 0]
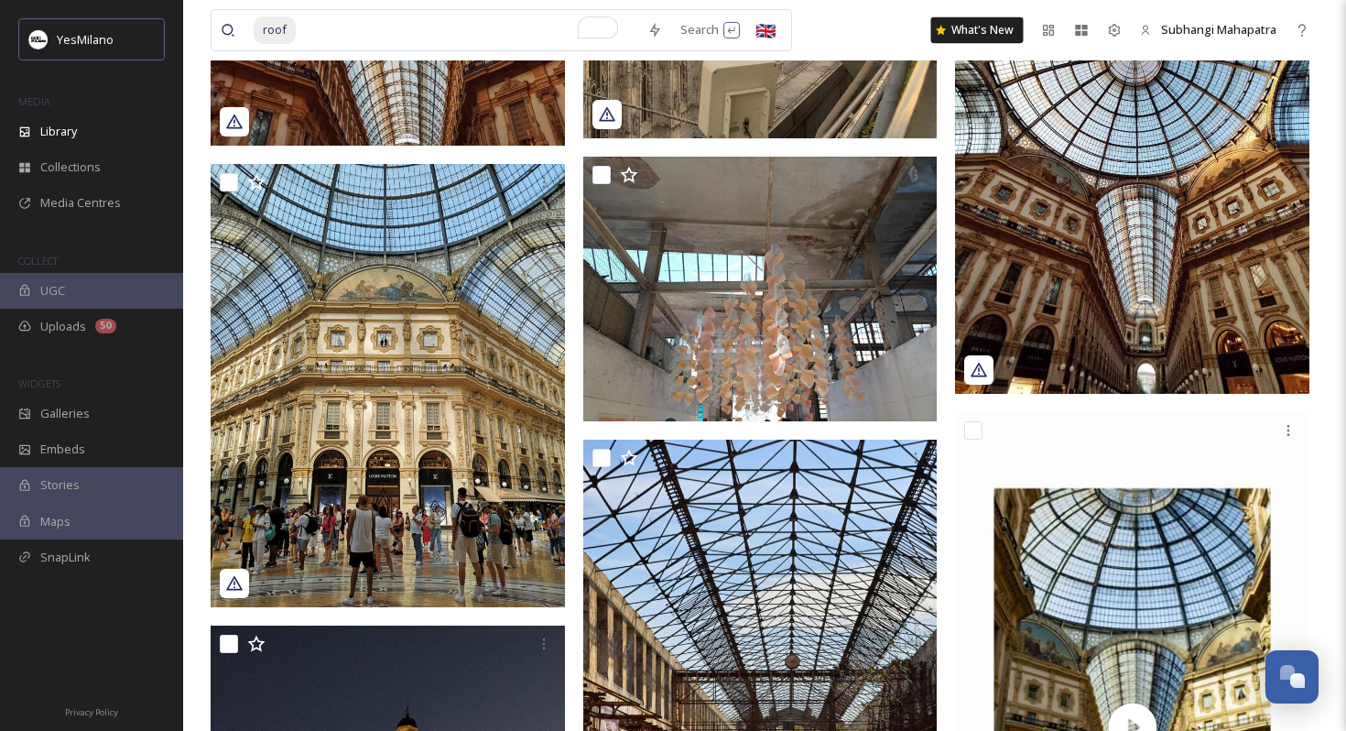
click at [934, 38] on div "What's New" at bounding box center [977, 30] width 92 height 26
